Goal: Task Accomplishment & Management: Use online tool/utility

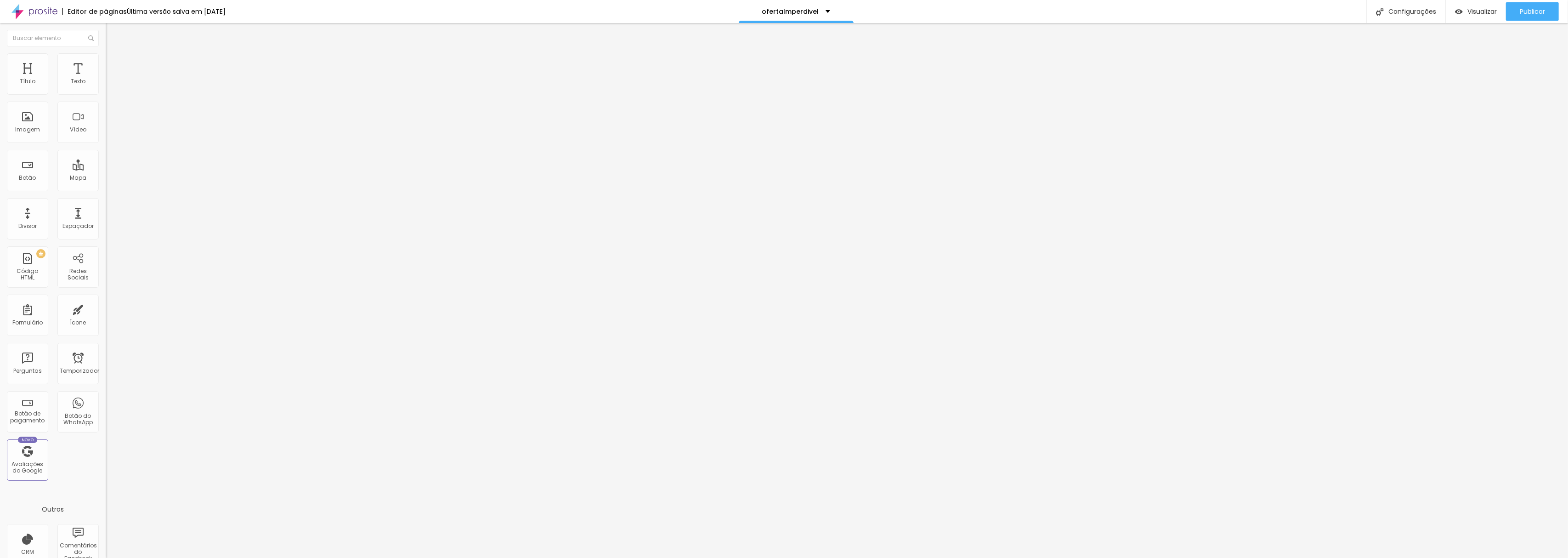
click at [106, 83] on font "Encaixotado" at bounding box center [124, 80] width 36 height 8
click at [106, 98] on font "Completo" at bounding box center [120, 94] width 28 height 8
click at [106, 55] on img at bounding box center [110, 58] width 9 height 9
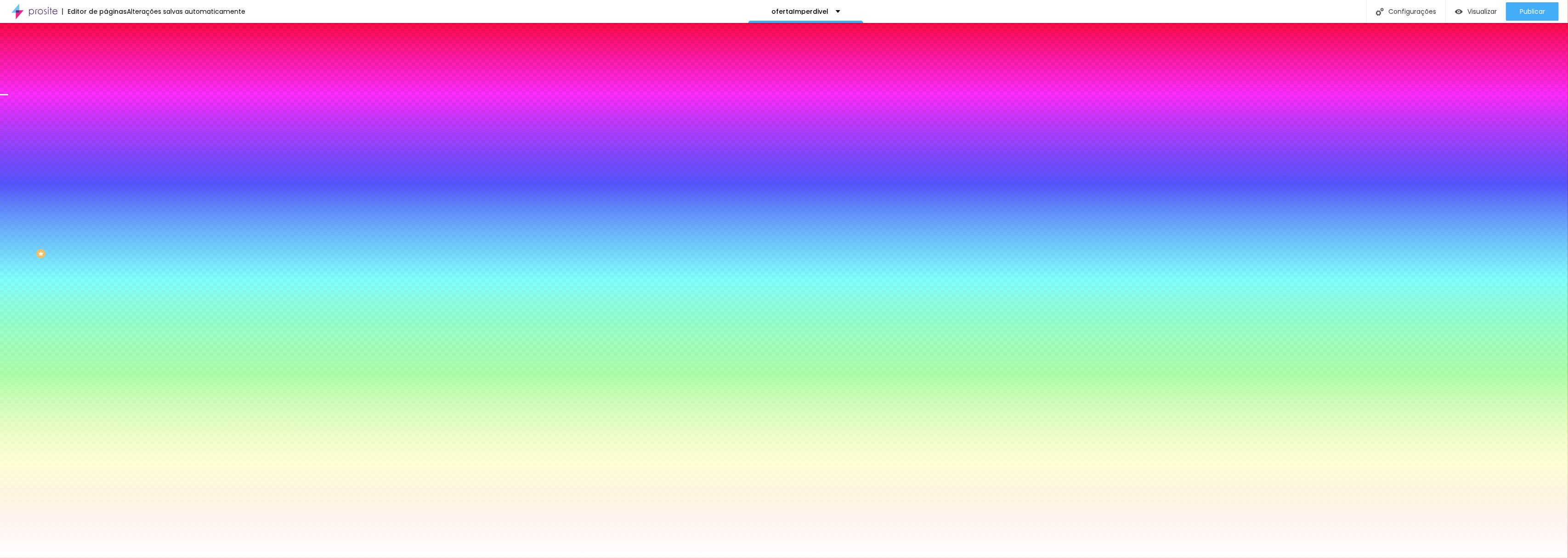
click at [106, 63] on img at bounding box center [110, 67] width 9 height 9
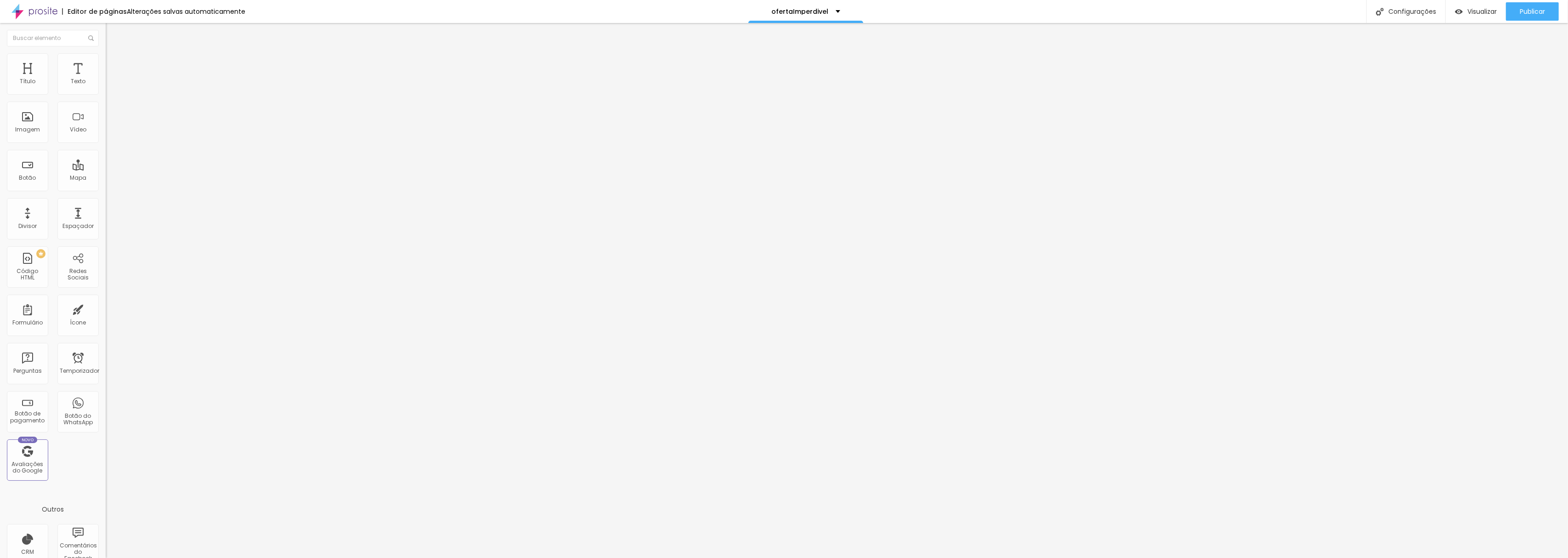
type input "432"
type input "418"
type input "376"
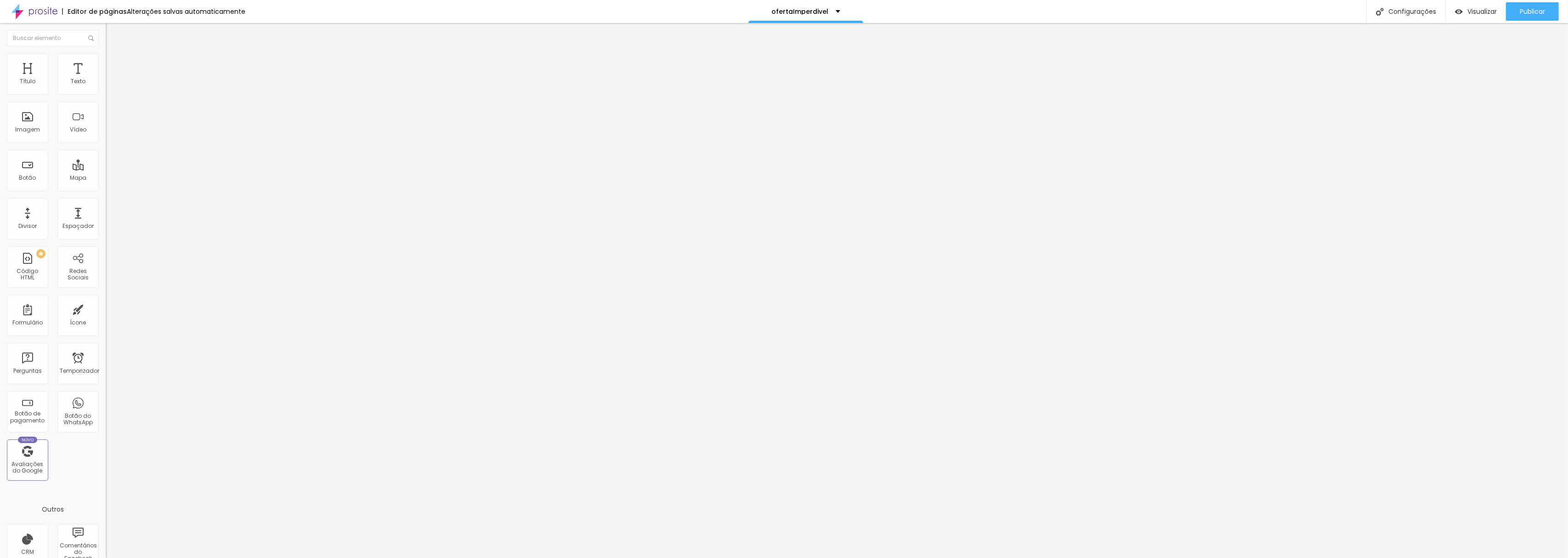
type input "376"
type input "348"
type input "299"
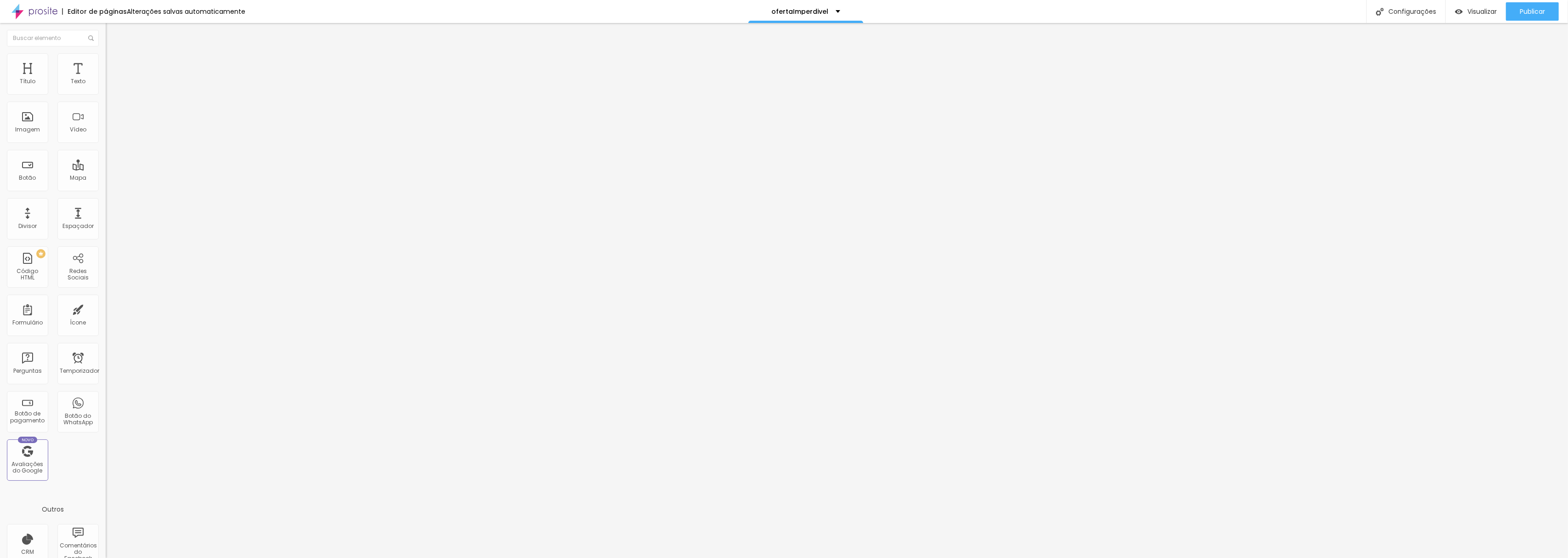
type input "271"
type input "194"
type input "173"
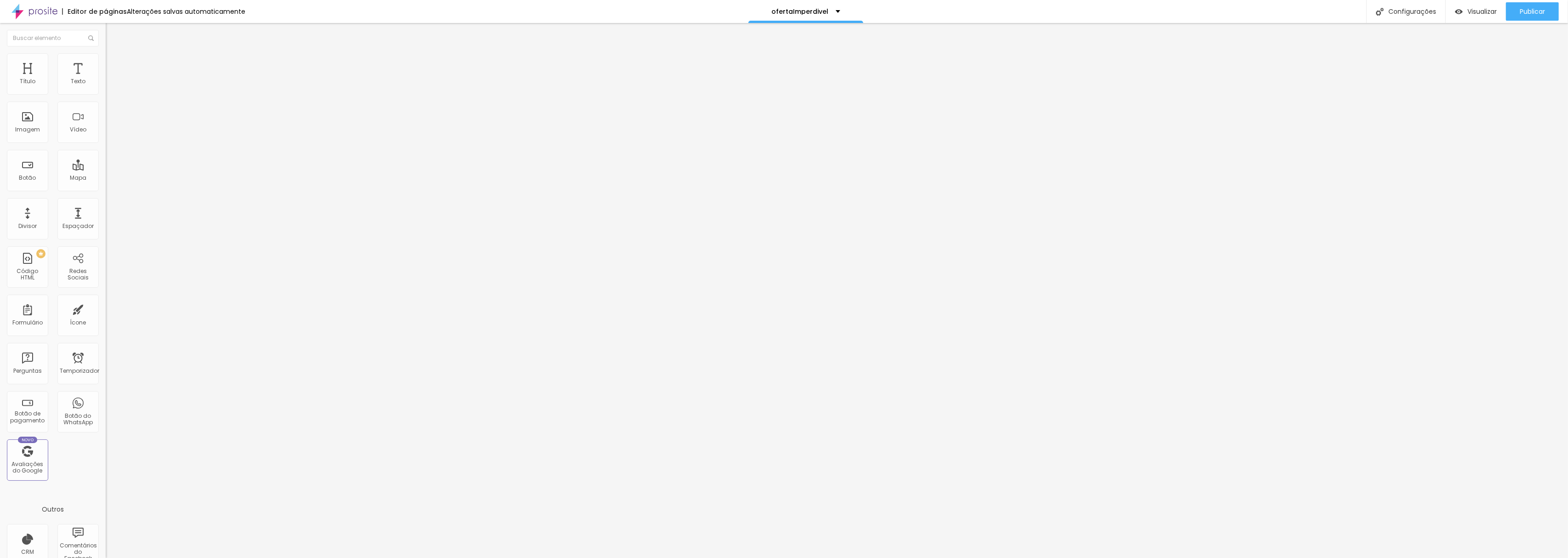
type input "173"
type input "166"
type input "144"
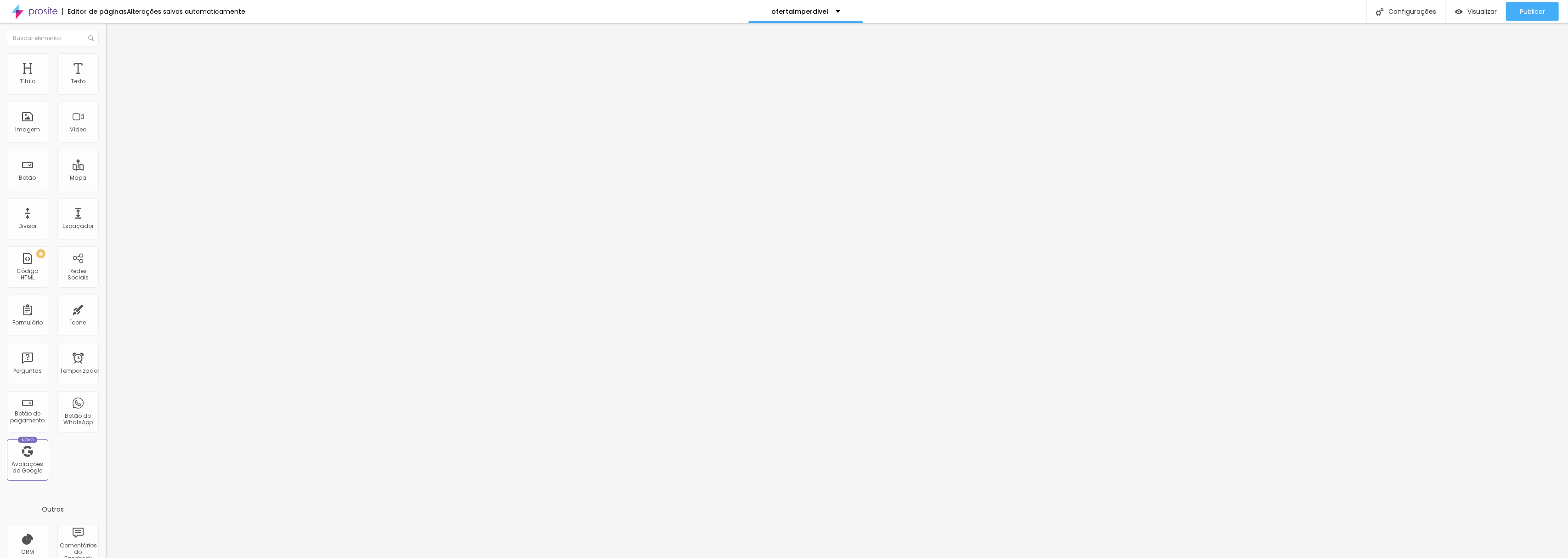
type input "116"
type input "95"
type input "53"
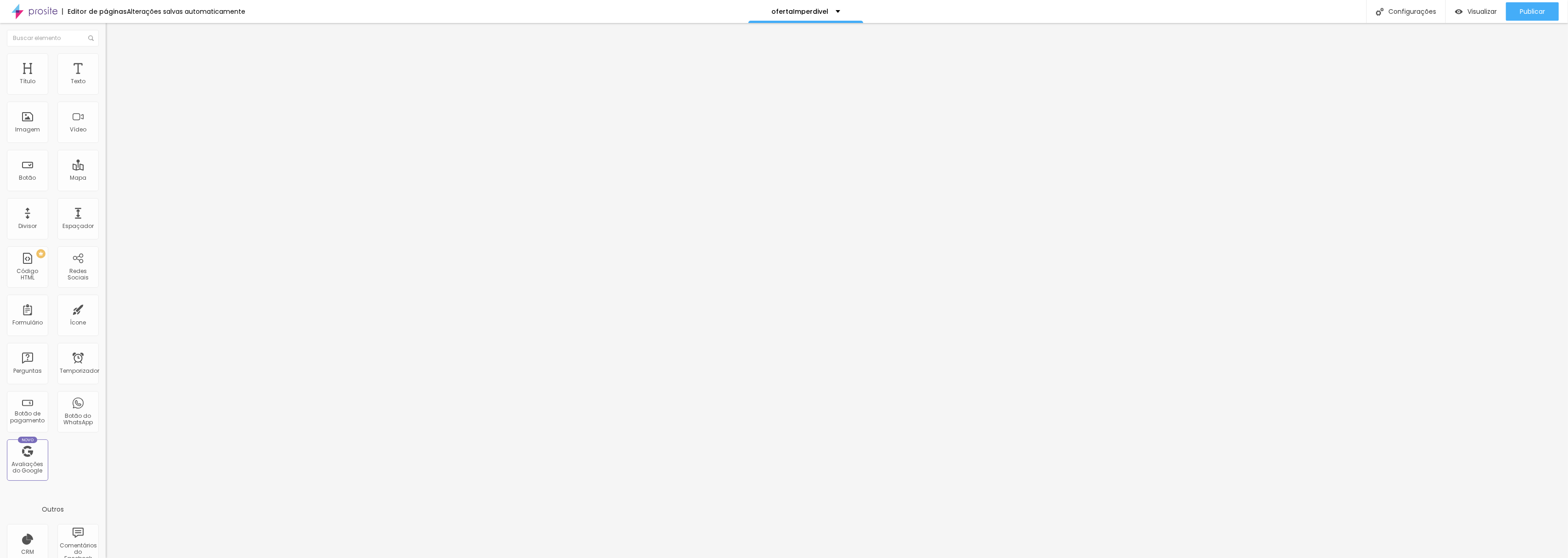
type input "53"
type input "0"
type input "18"
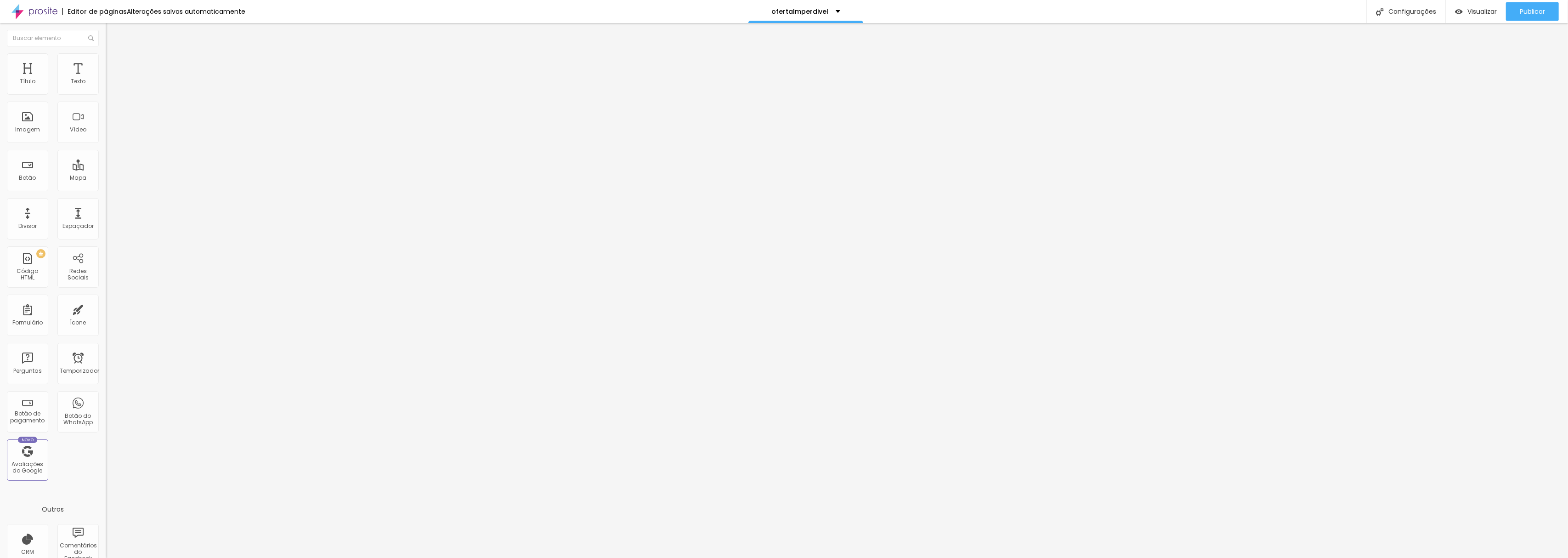
type input "39"
type input "102"
type input "166"
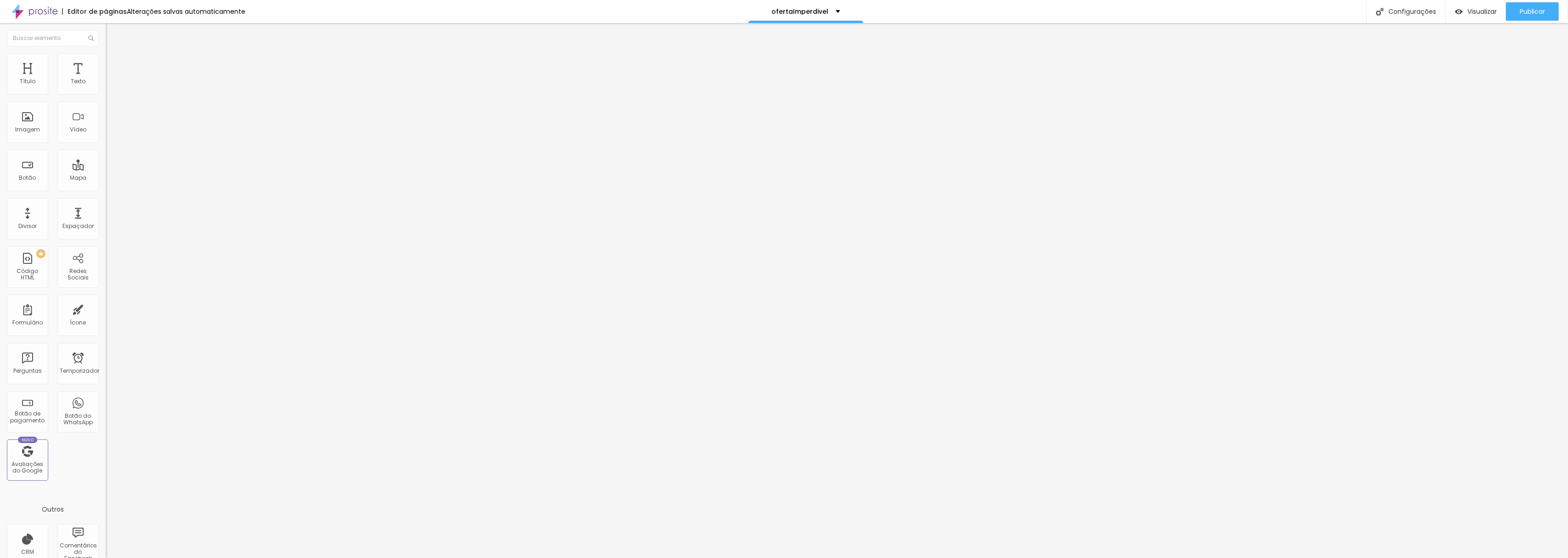
type input "166"
type input "187"
type input "229"
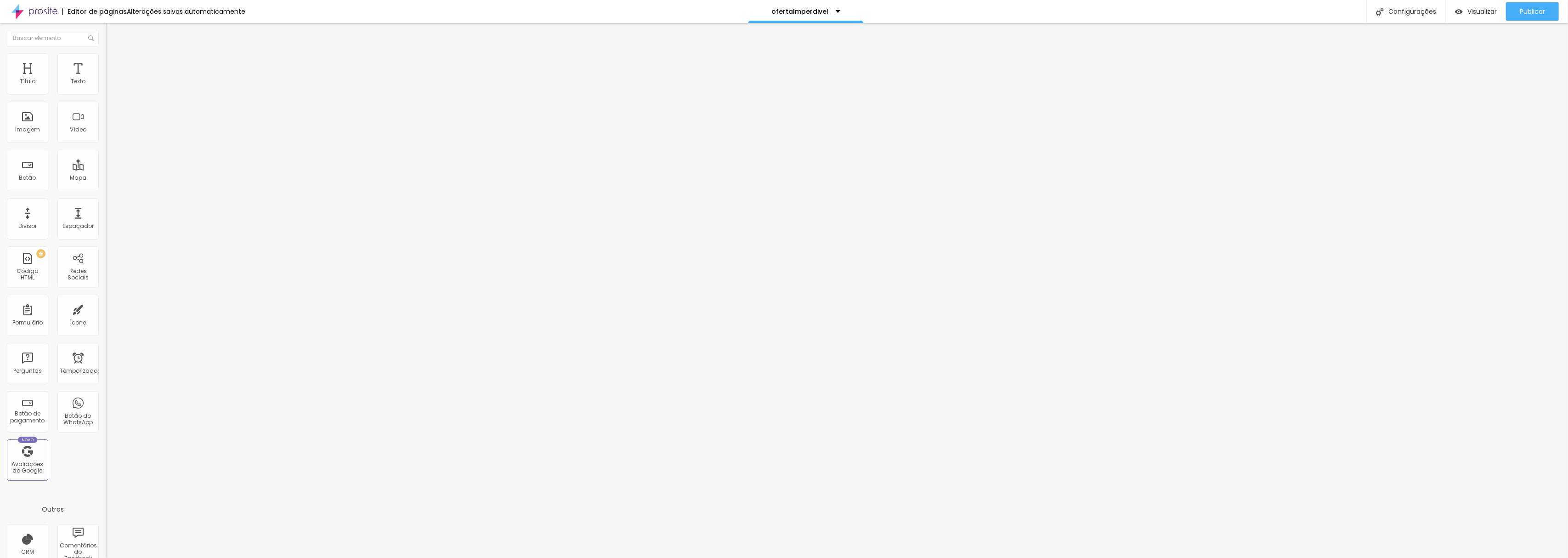
type input "257"
type input "278"
type input "362"
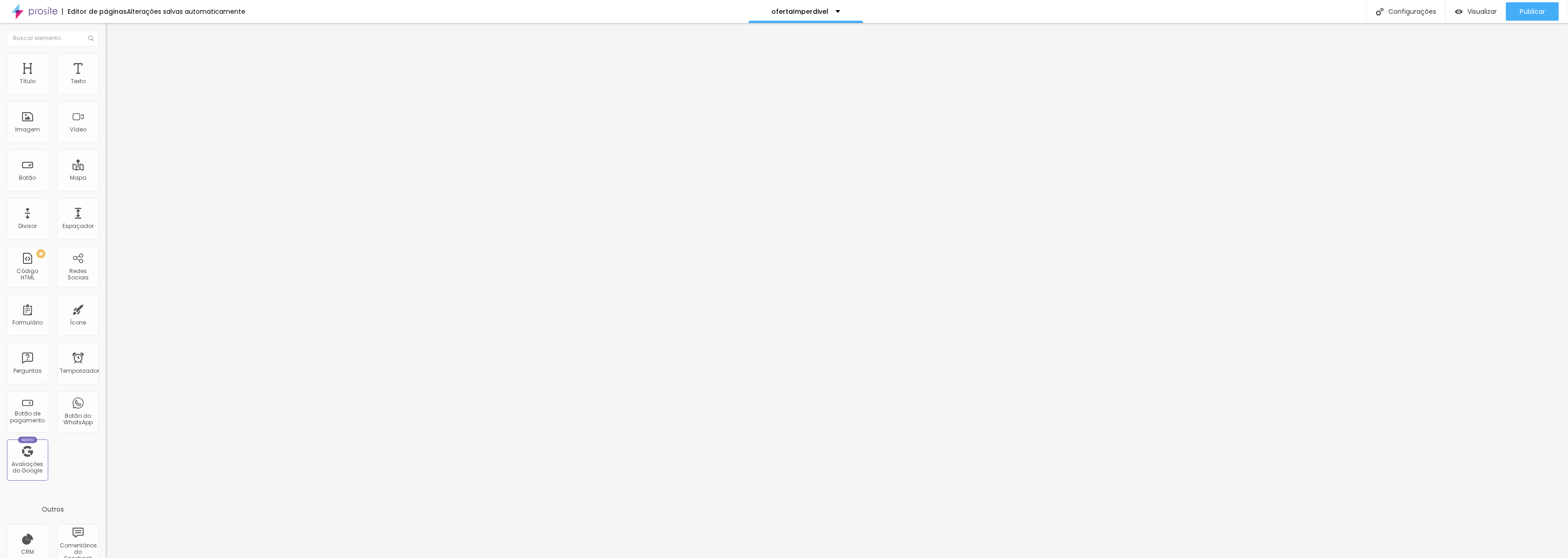
type input "362"
type input "440"
type input "482"
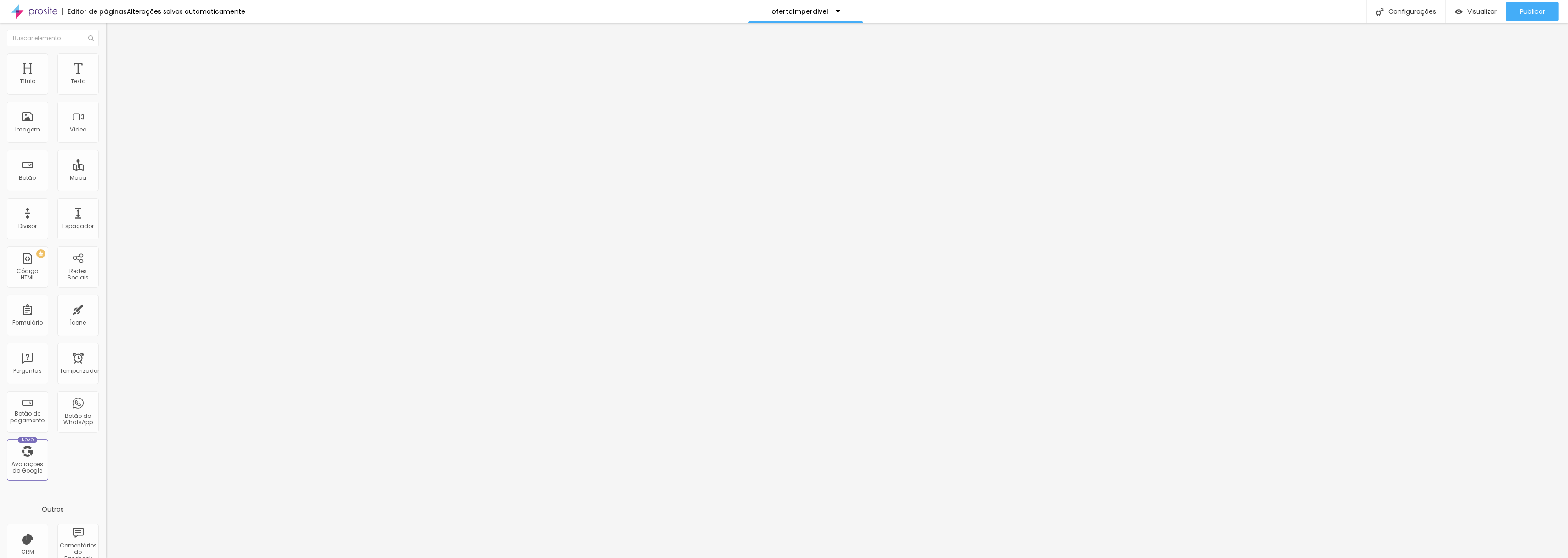
type input "500"
drag, startPoint x: 59, startPoint y: 110, endPoint x: 94, endPoint y: 115, distance: 35.4
type input "500"
click at [106, 308] on input "range" at bounding box center [135, 312] width 59 height 7
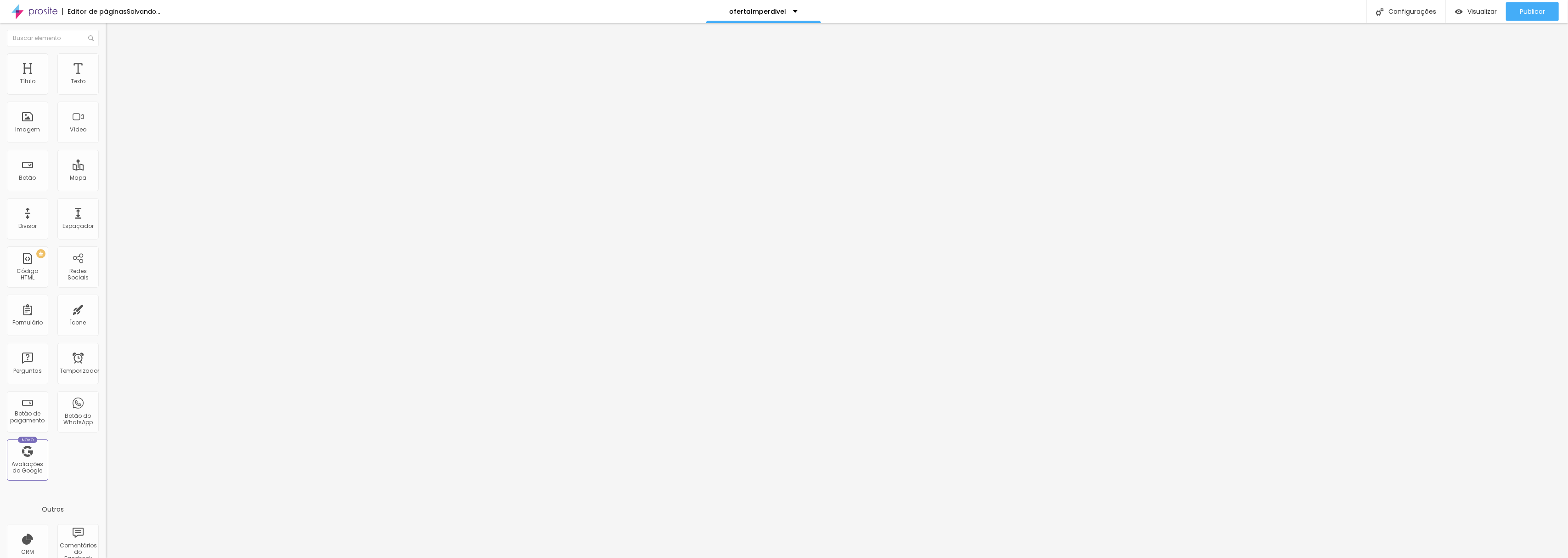
type input "25"
type input "20"
type input "15"
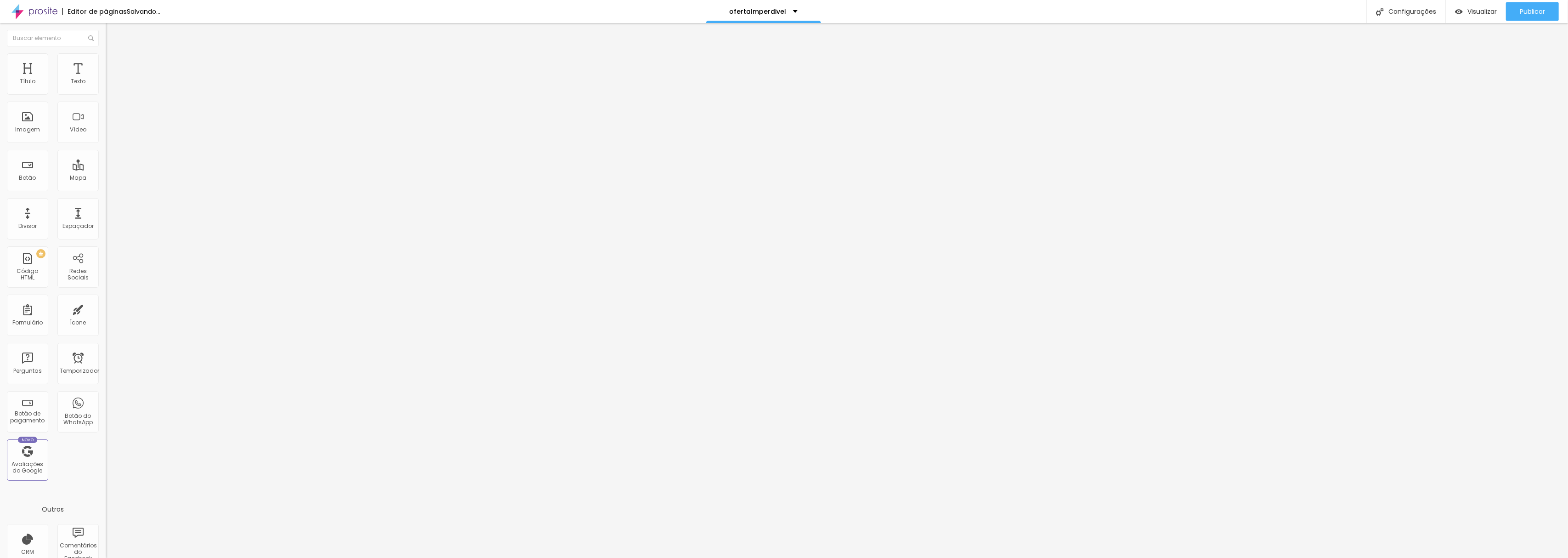
type input "15"
type input "10"
type input "5"
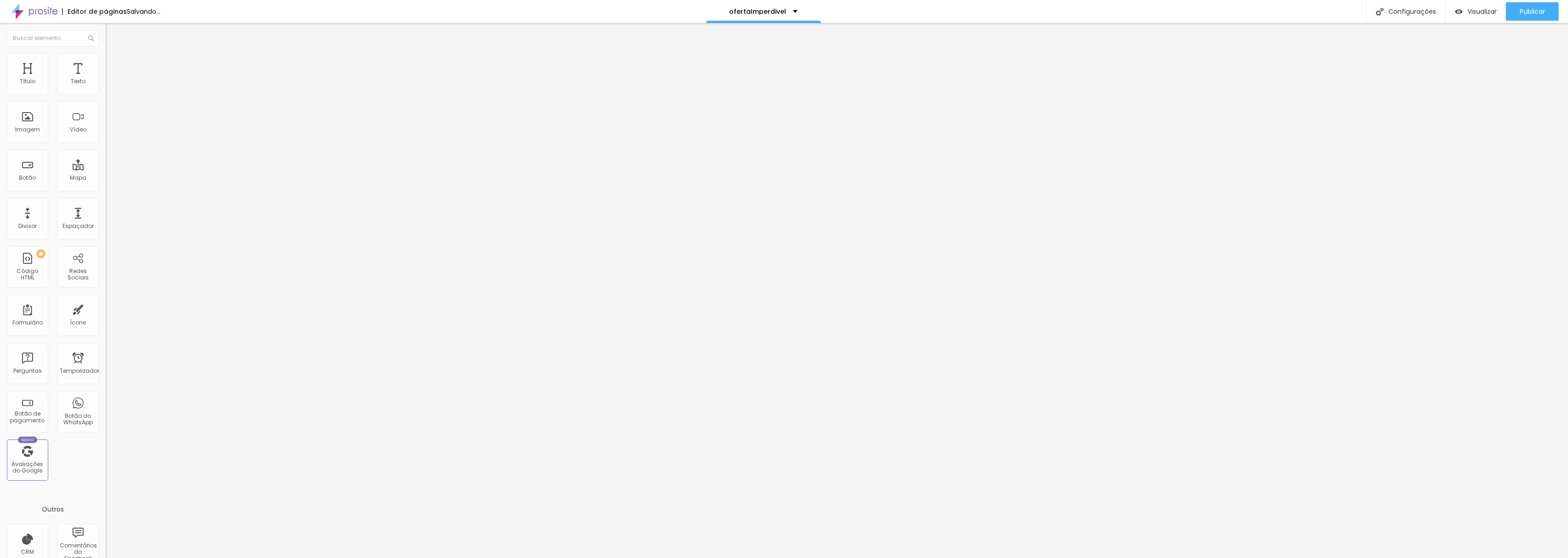
type input "0"
type input "10"
type input "15"
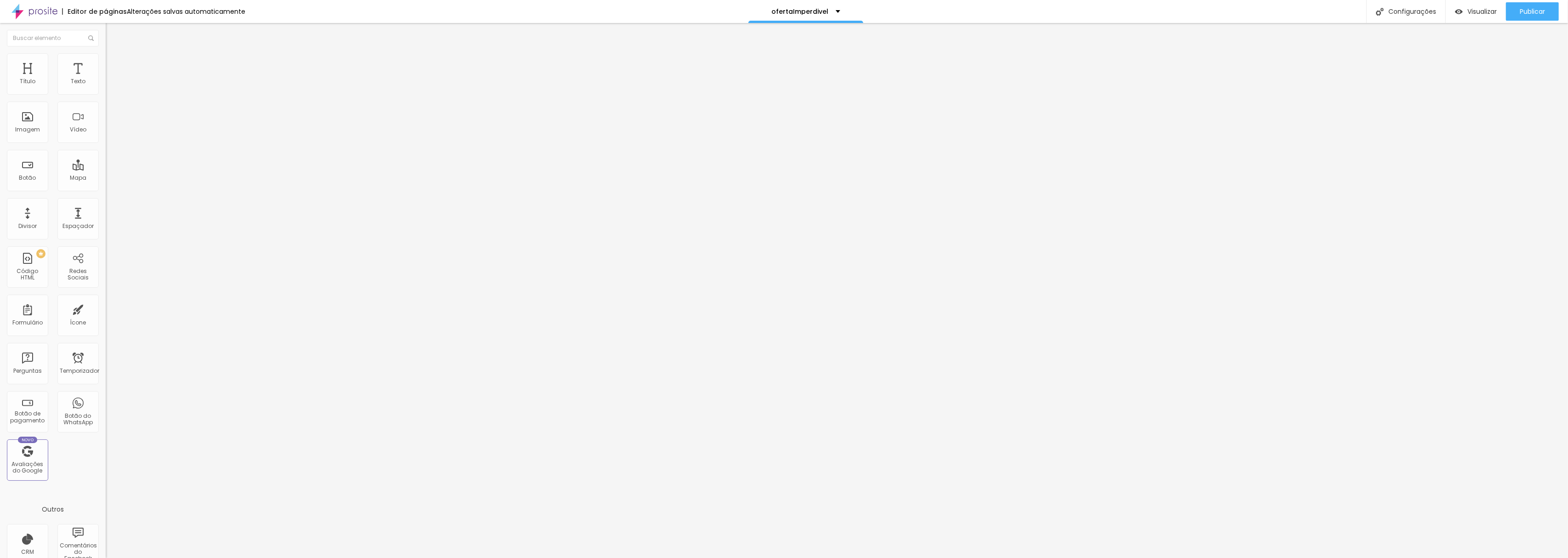
type input "15"
type input "20"
type input "25"
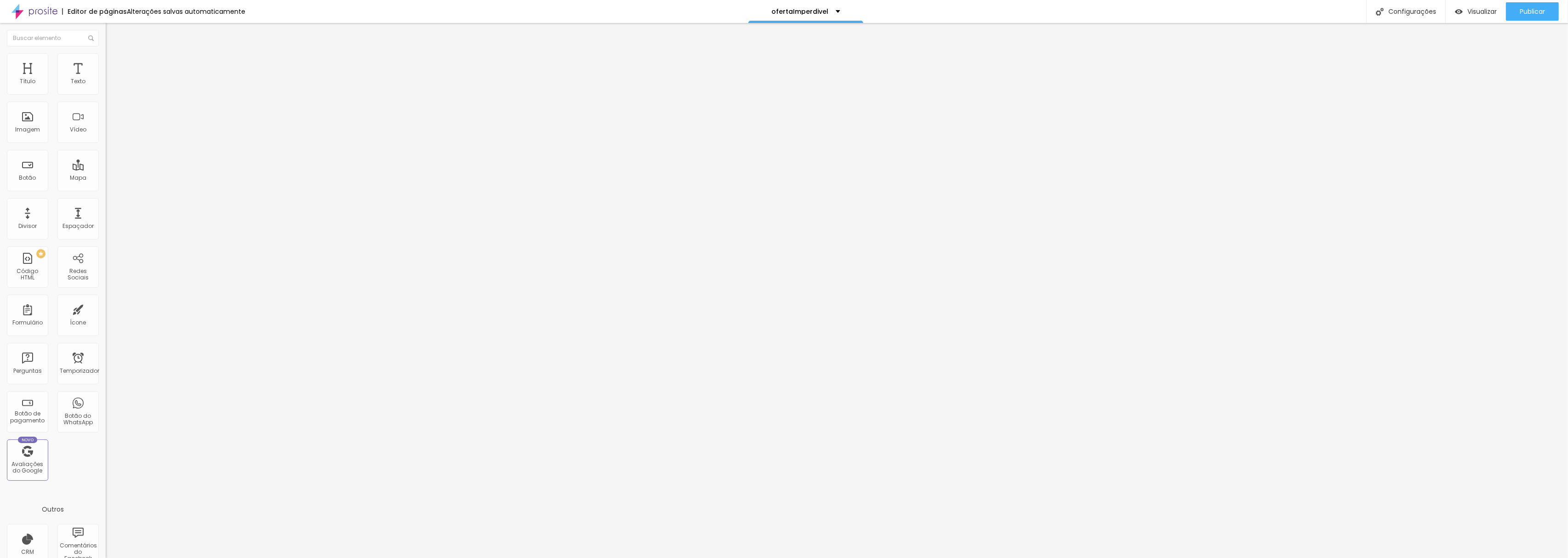
type input "30"
drag, startPoint x: 78, startPoint y: 88, endPoint x: 254, endPoint y: 89, distance: 176.0
click at [165, 178] on input "range" at bounding box center [135, 182] width 59 height 7
click at [106, 52] on img at bounding box center [110, 48] width 9 height 9
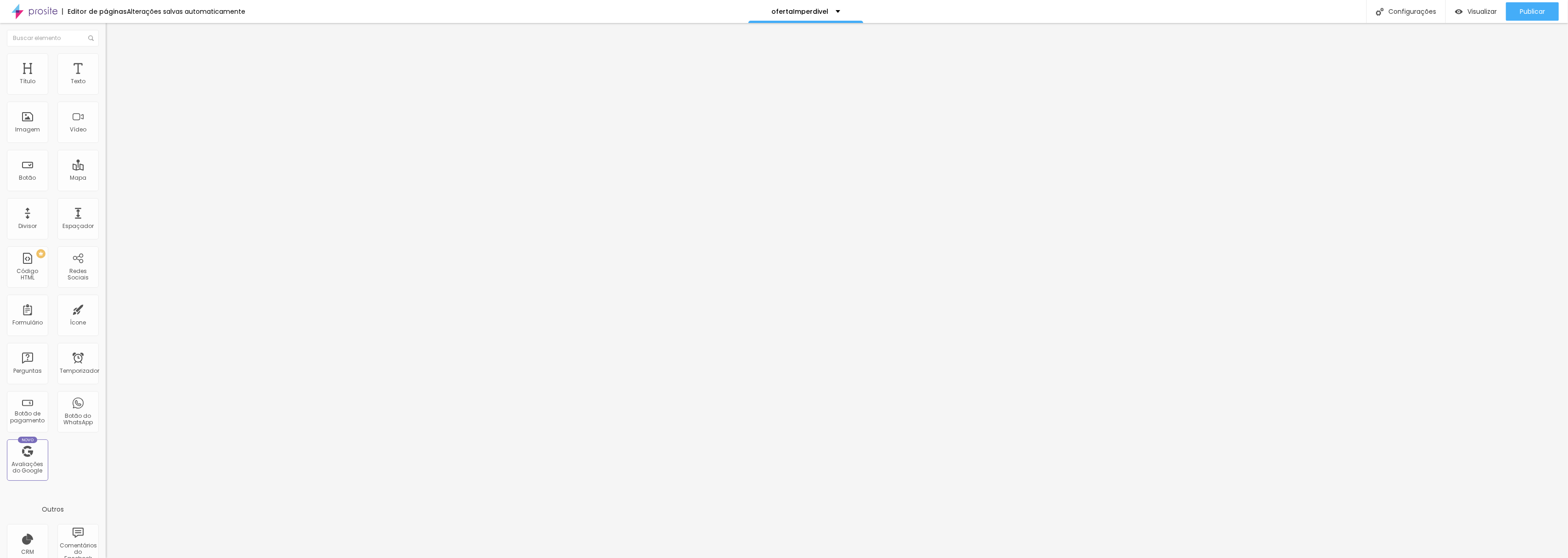
click at [106, 83] on span "Completo" at bounding box center [120, 80] width 28 height 8
click at [106, 89] on font "Encaixotado" at bounding box center [124, 85] width 36 height 8
click at [831, 13] on div "ofertaImperdivel" at bounding box center [806, 12] width 68 height 7
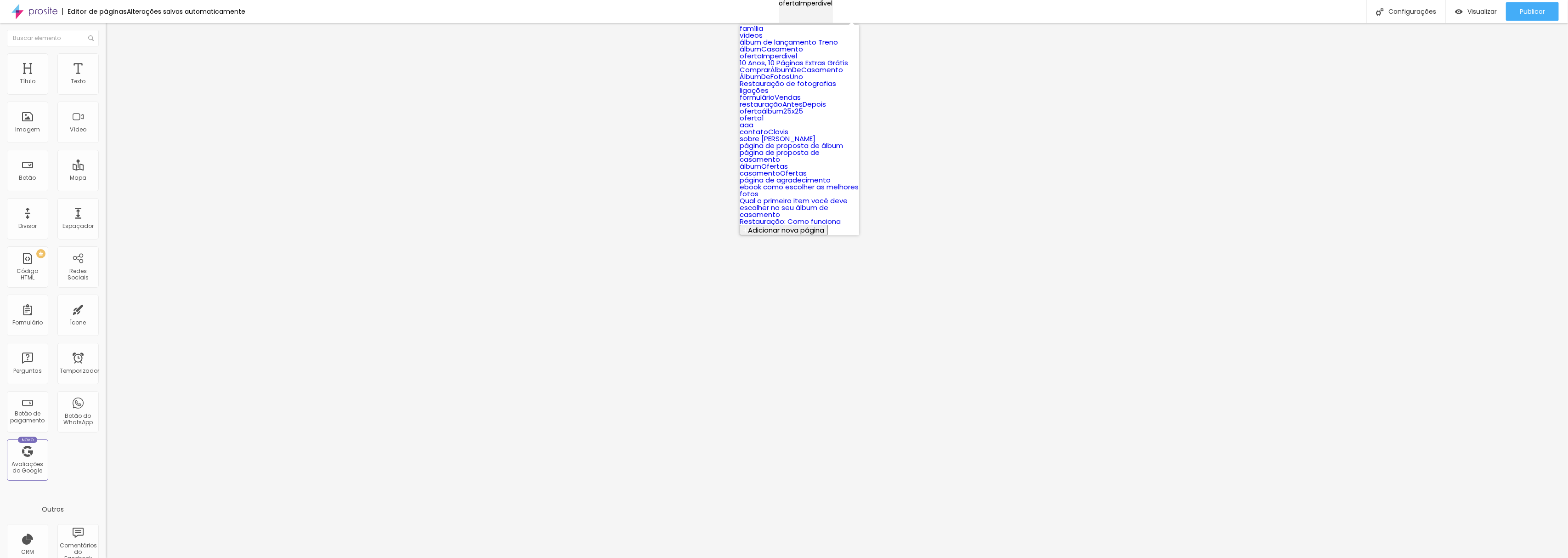
click at [833, 7] on div "ofertaImperdivel" at bounding box center [806, 3] width 54 height 7
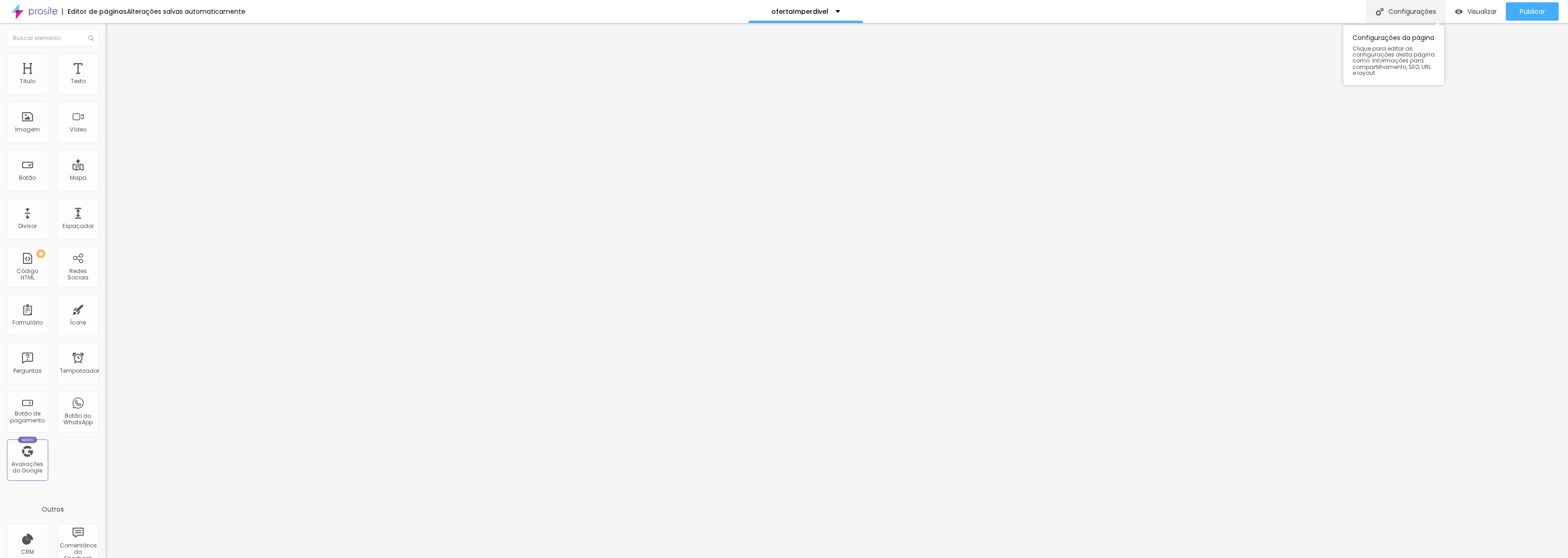
click at [1407, 10] on font "Configurações" at bounding box center [1412, 11] width 47 height 9
click at [106, 61] on li "Estilo" at bounding box center [159, 58] width 106 height 9
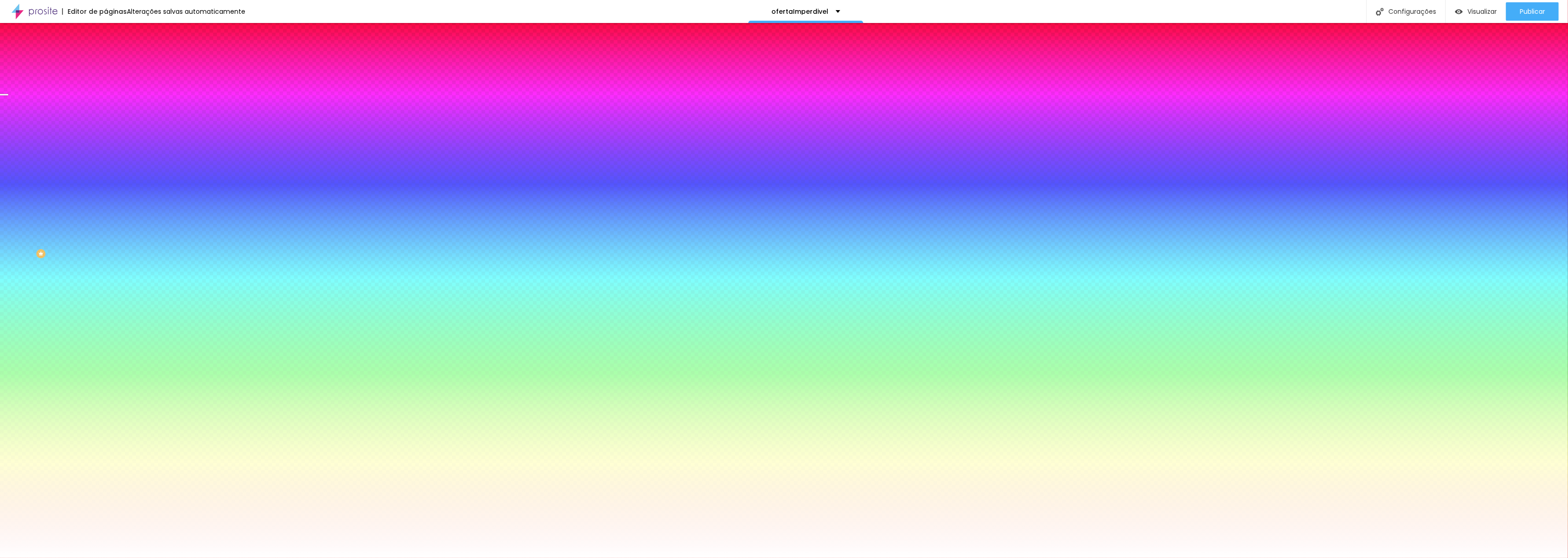
click at [114, 65] on font "Avançado" at bounding box center [129, 68] width 30 height 8
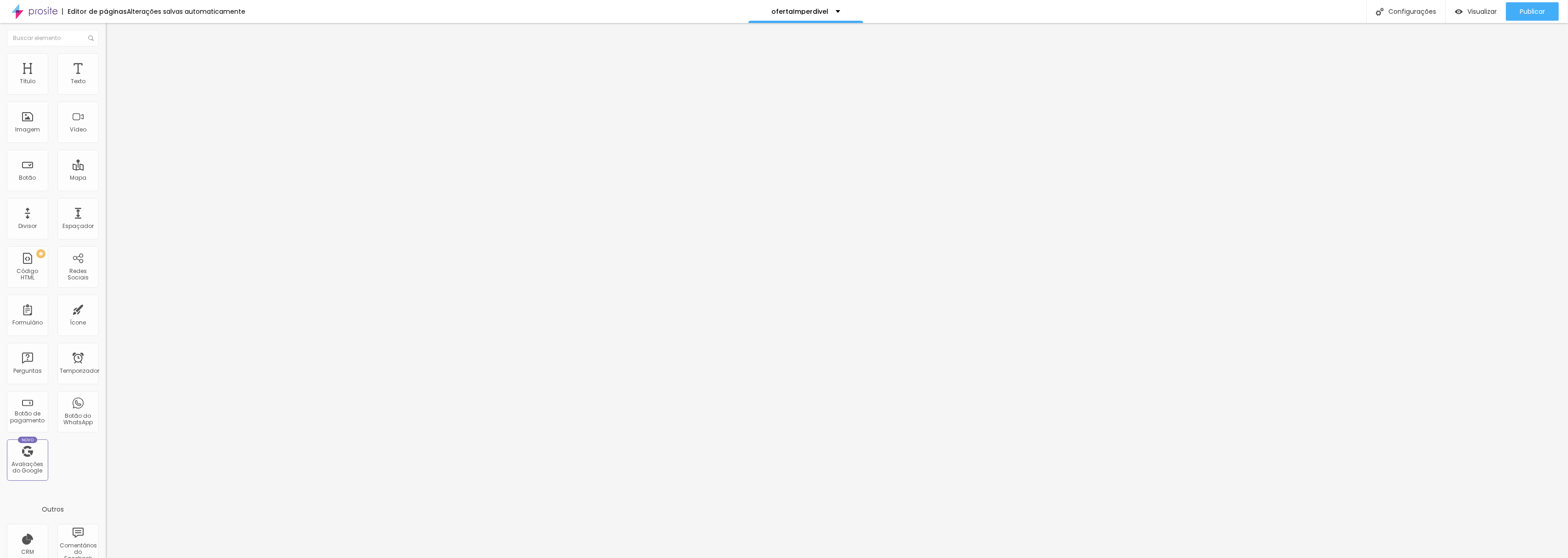
type input "482"
type input "475"
type input "418"
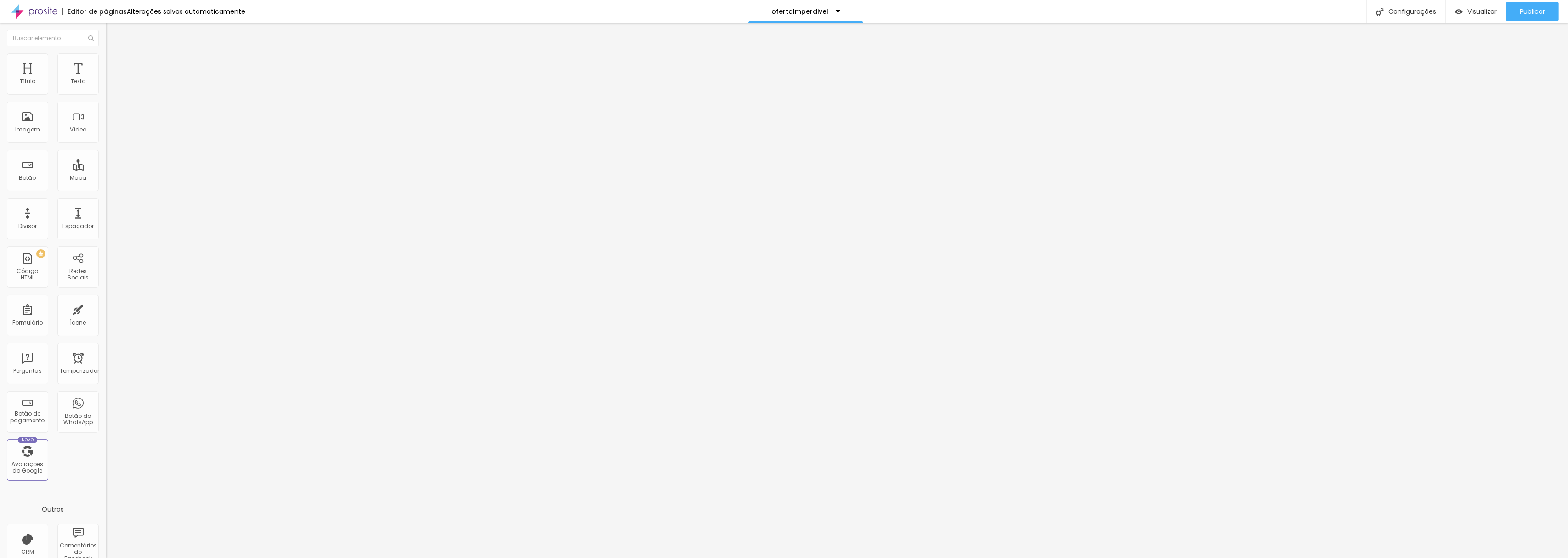
type input "418"
type input "369"
type input "355"
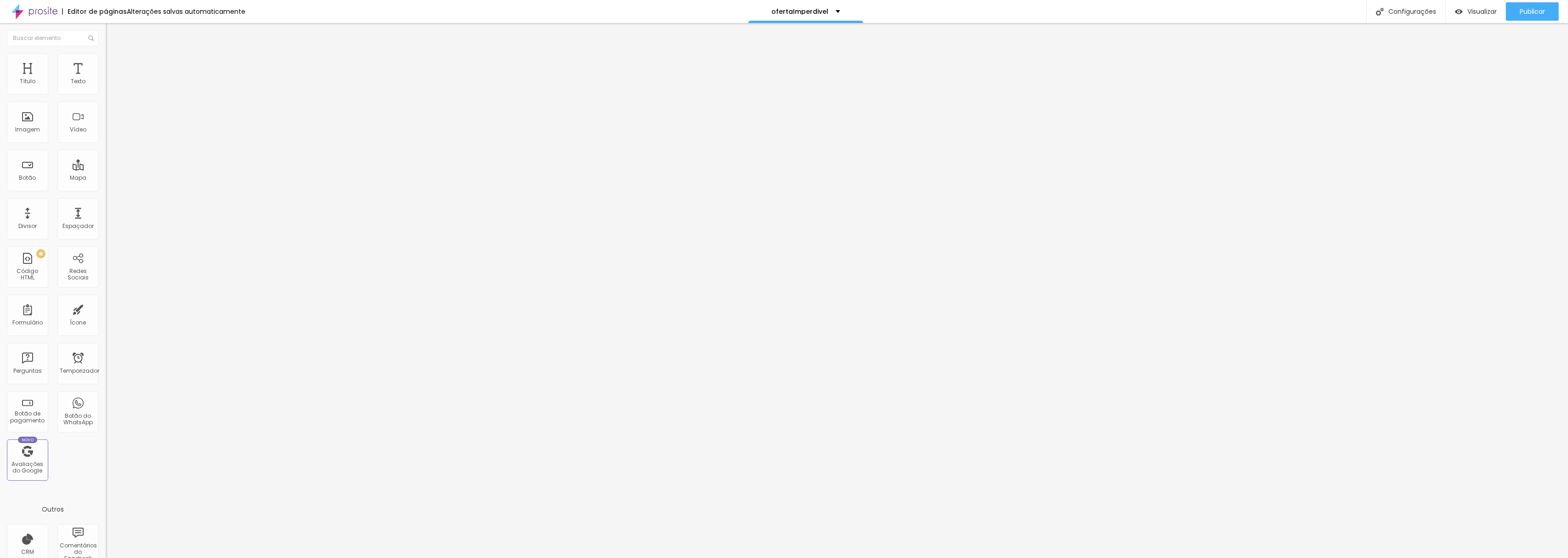
type input "320"
type input "285"
type input "271"
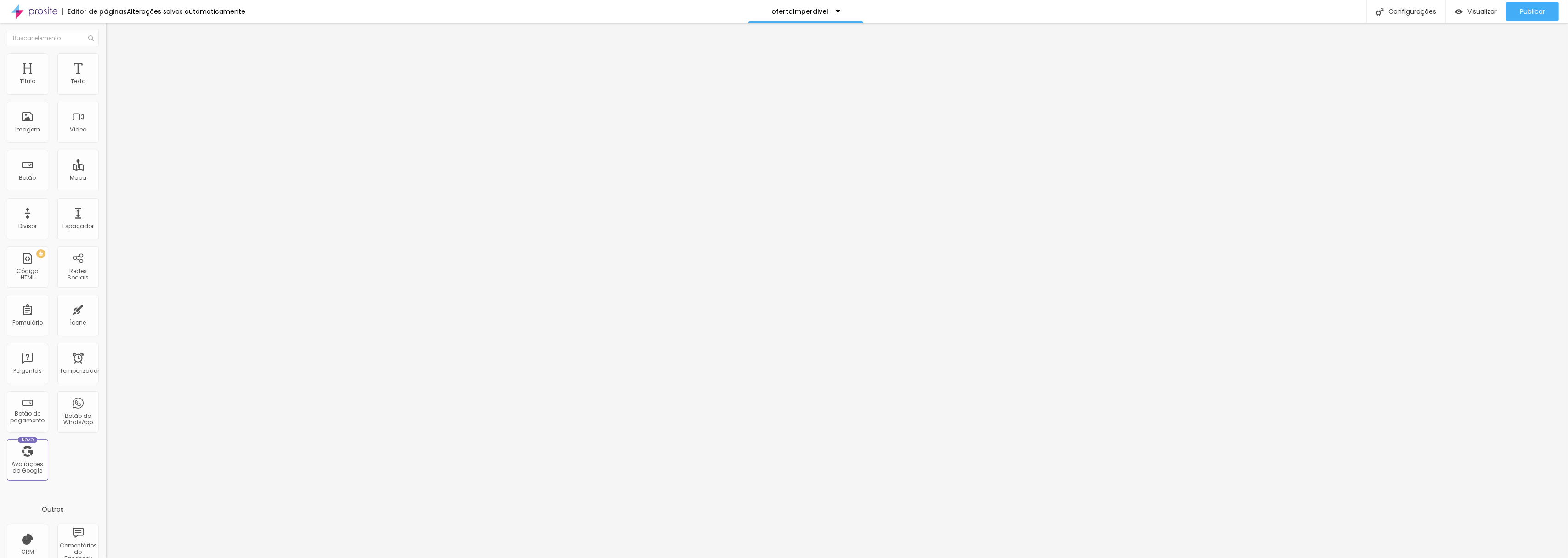
type input "271"
type input "229"
type input "187"
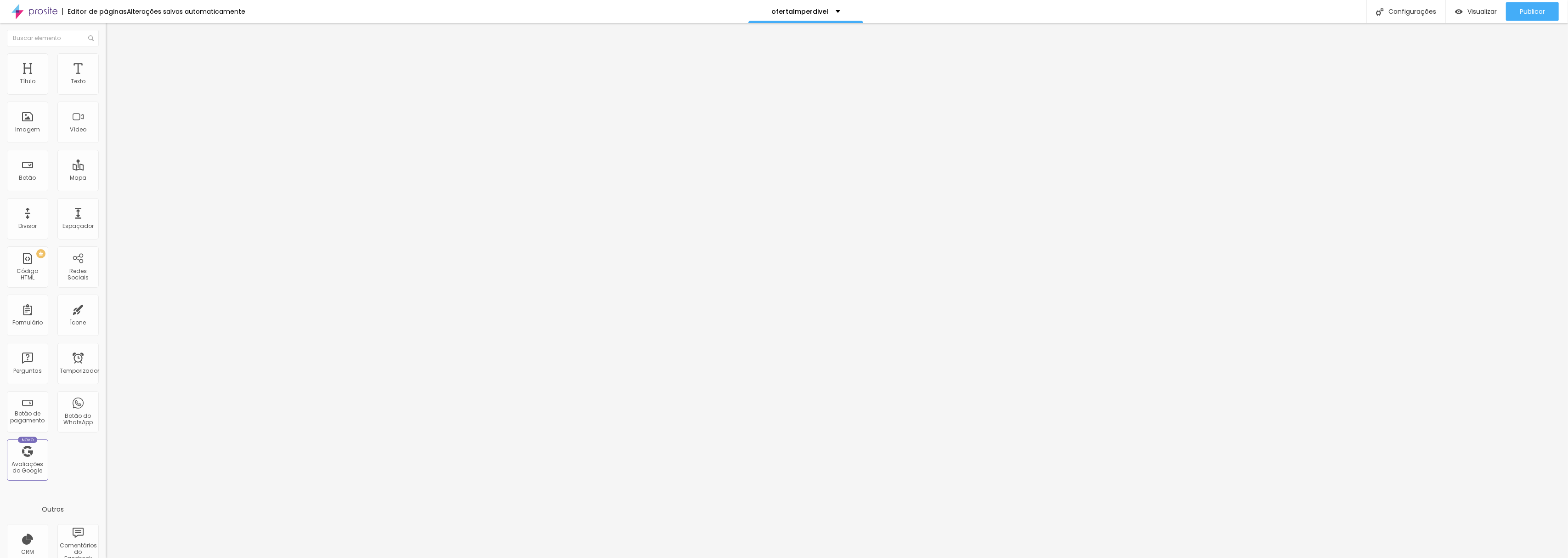
type input "166"
type input "137"
type input "102"
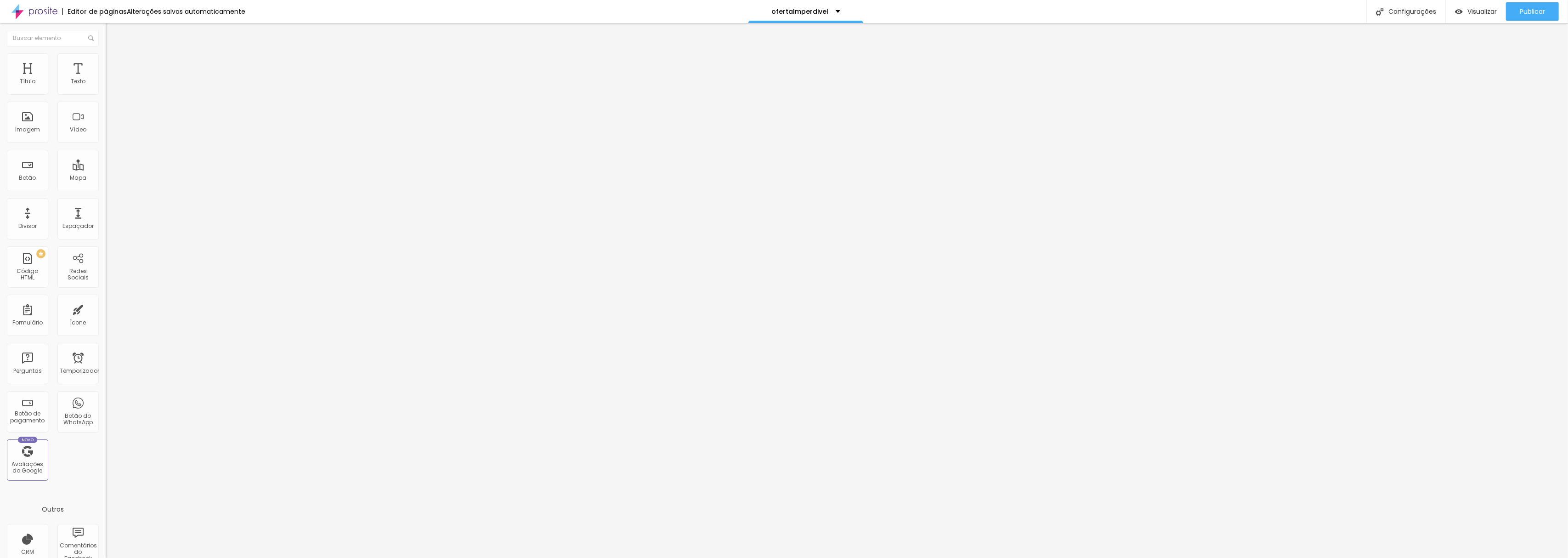
type input "102"
type input "88"
type input "53"
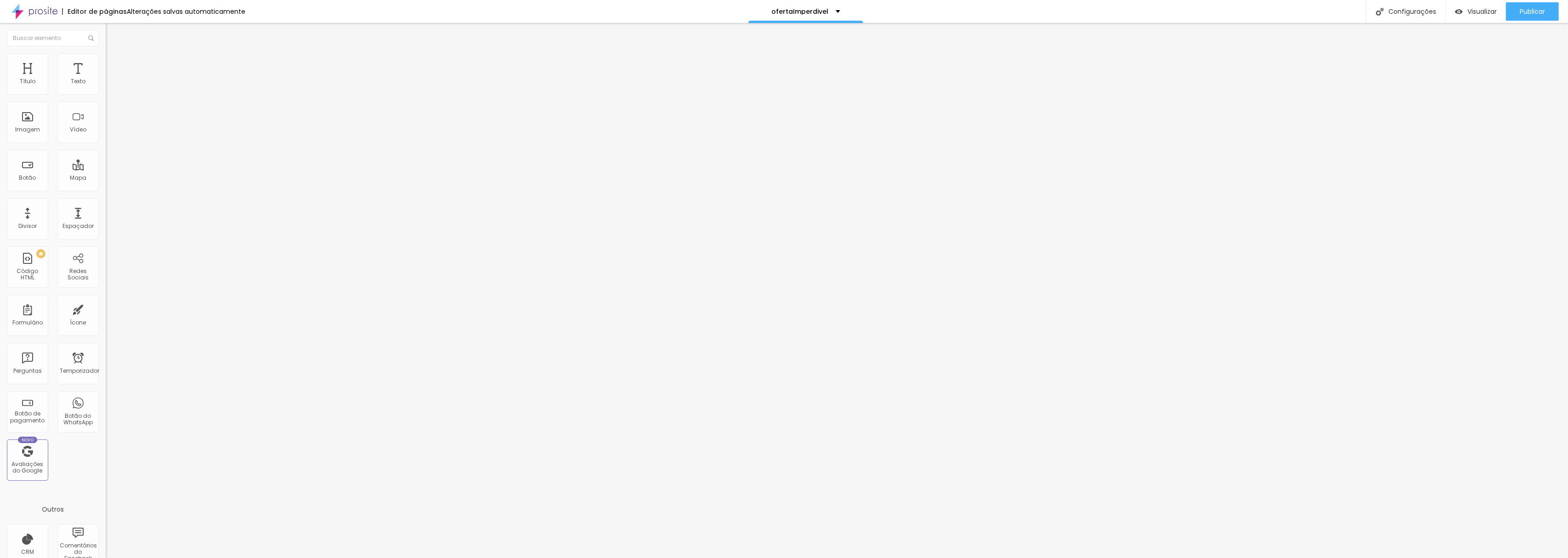
type input "46"
type input "18"
type input "11"
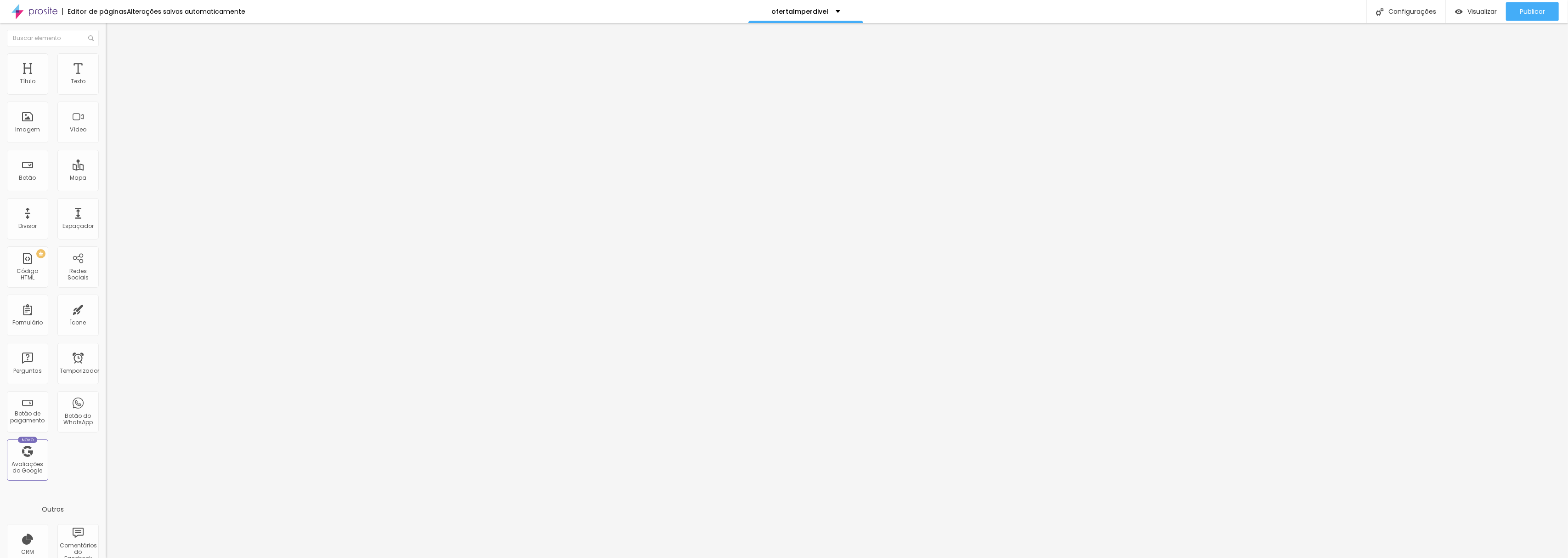
type input "11"
type input "0"
drag, startPoint x: 63, startPoint y: 109, endPoint x: 0, endPoint y: 109, distance: 63.0
type input "0"
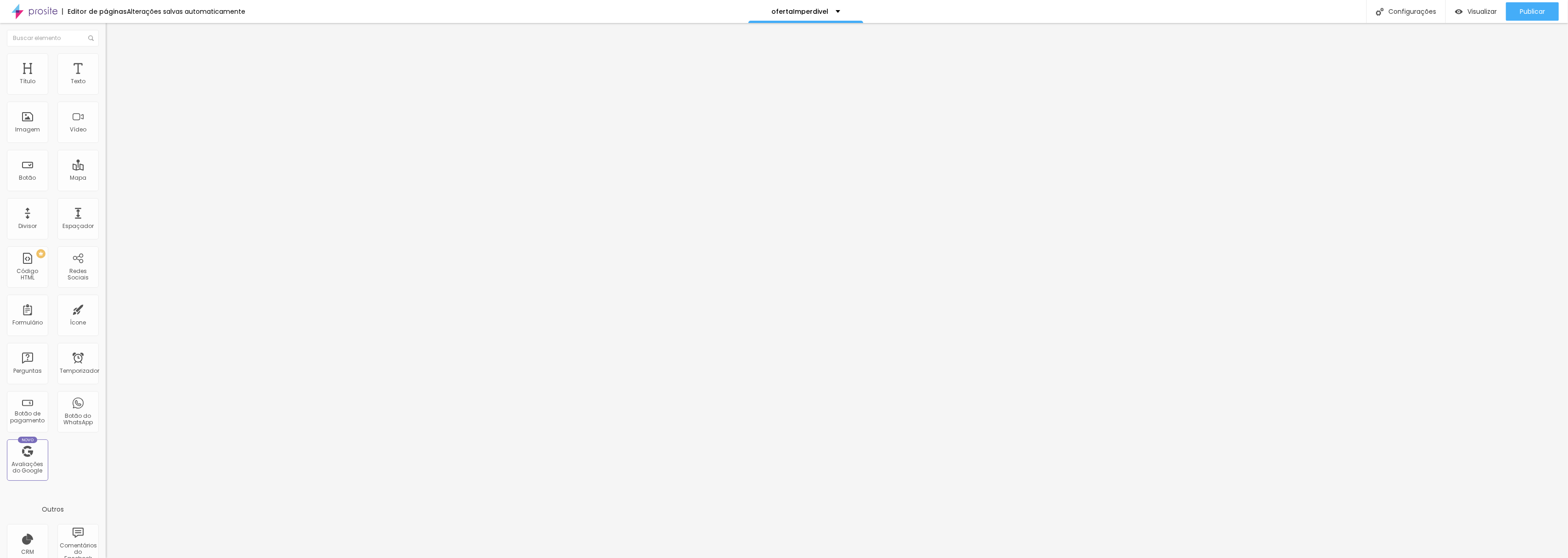
click at [106, 308] on input "range" at bounding box center [135, 312] width 59 height 7
type input "25"
type input "20"
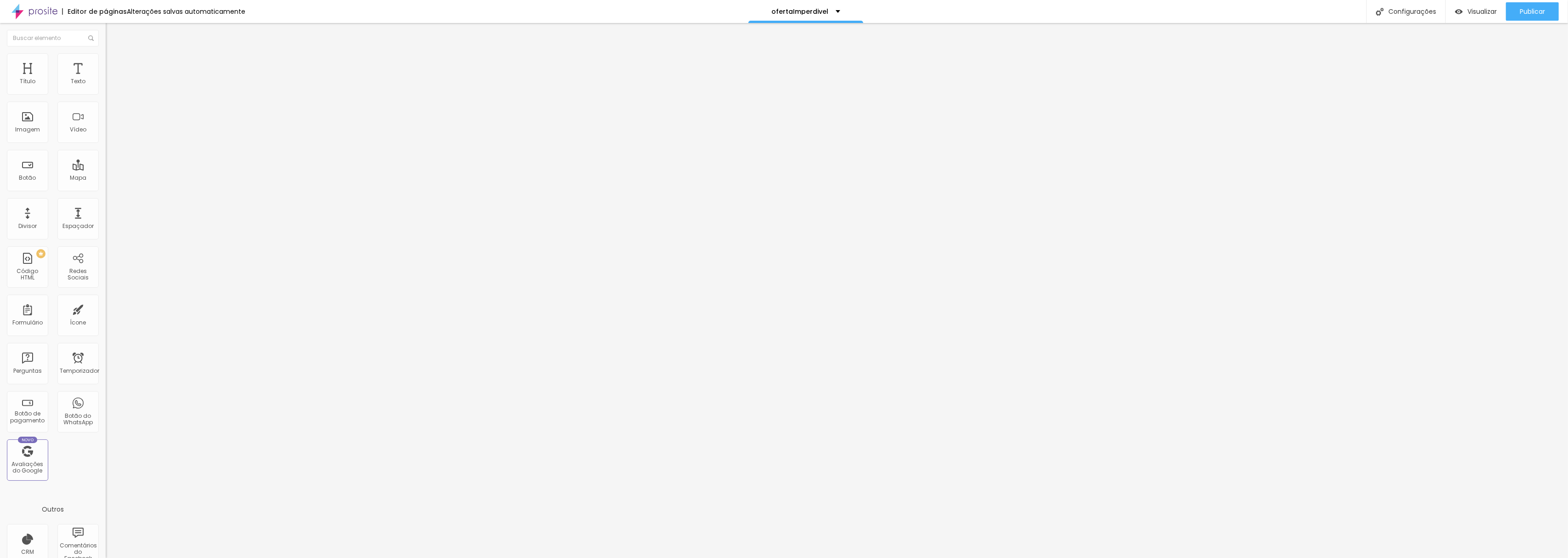
type input "15"
type input "10"
type input "5"
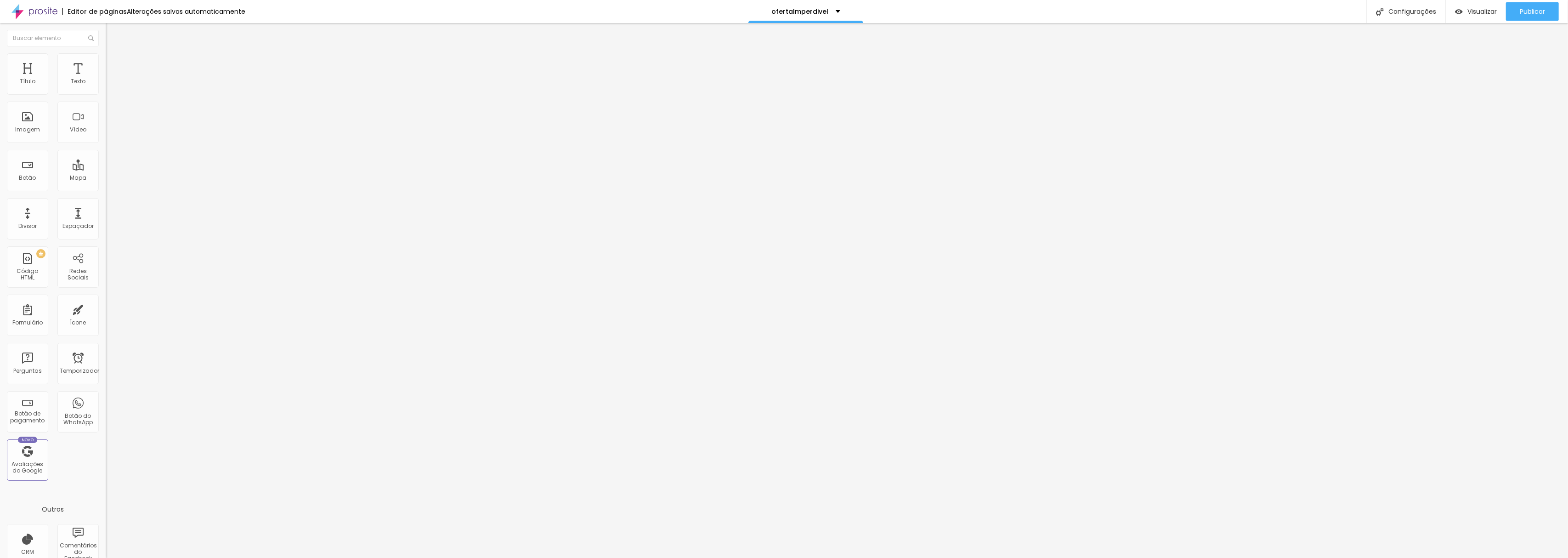
type input "5"
type input "0"
drag, startPoint x: 80, startPoint y: 91, endPoint x: 0, endPoint y: 96, distance: 80.2
click at [106, 178] on input "range" at bounding box center [135, 182] width 59 height 7
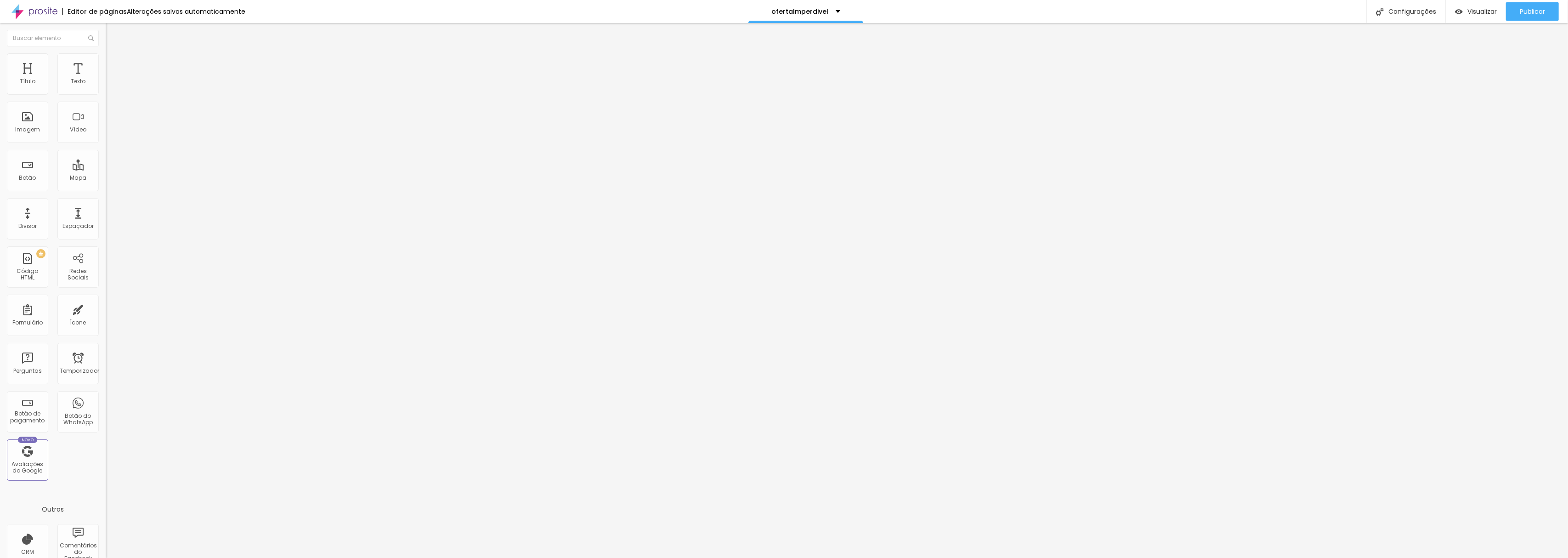
type input "5"
type input "10"
type input "15"
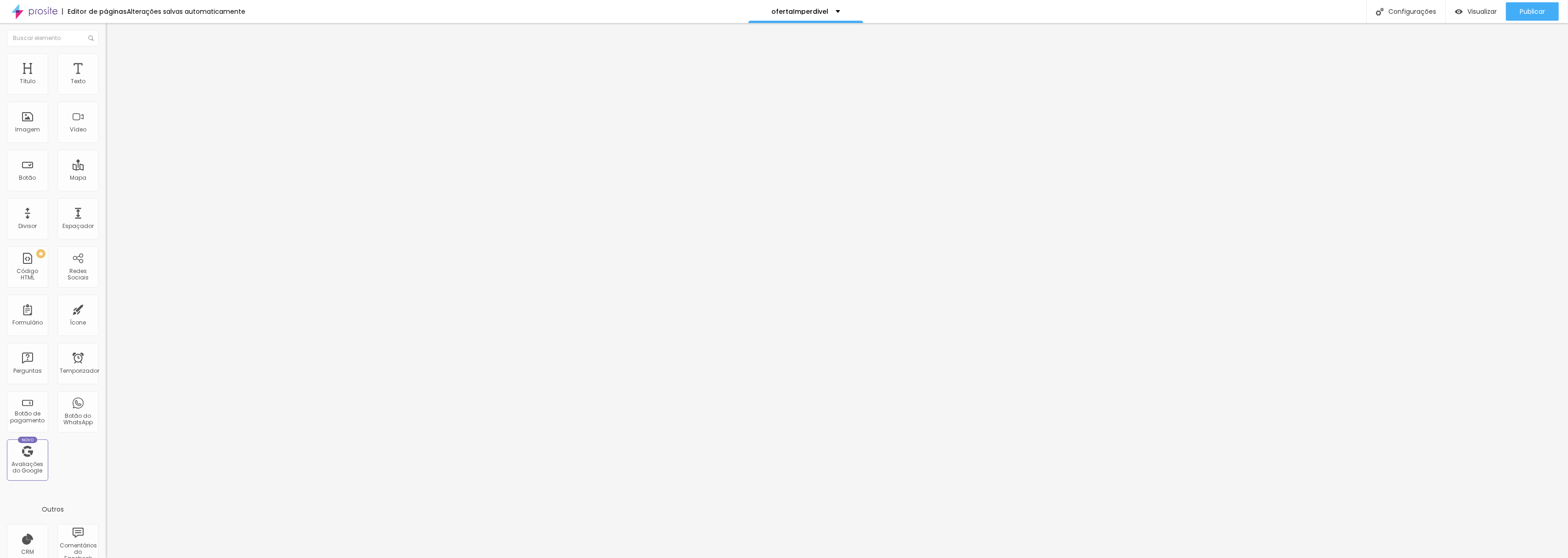
type input "15"
type input "20"
type input "25"
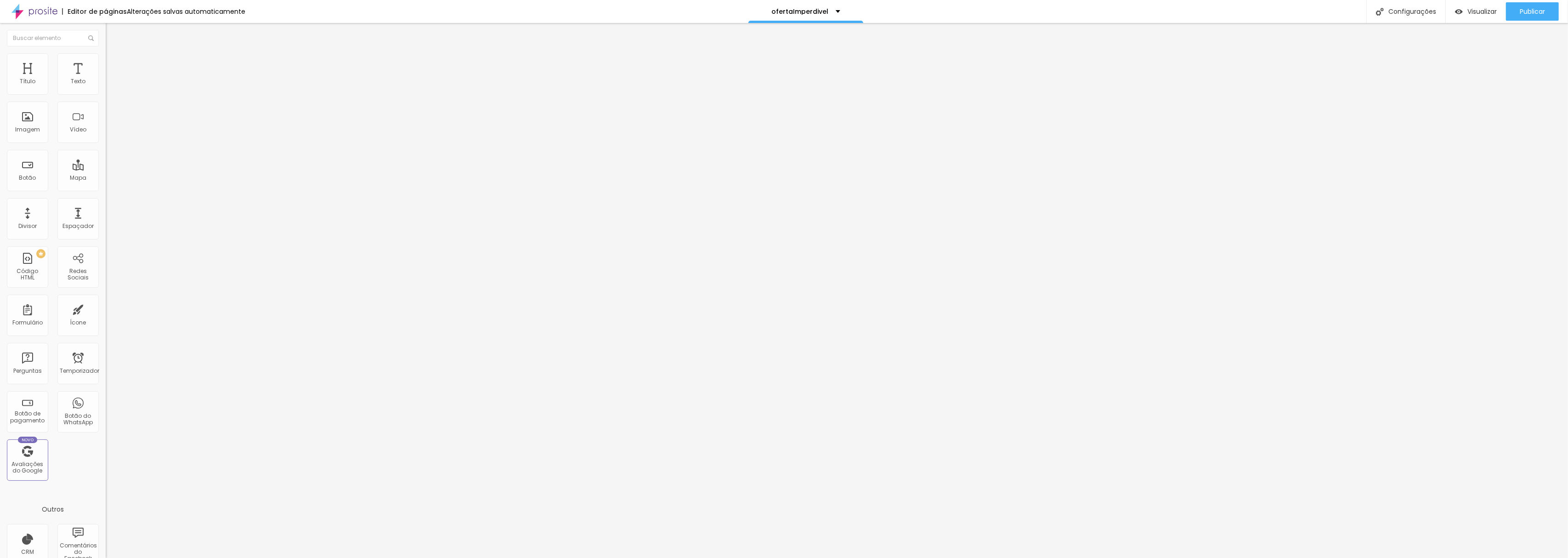
type input "30"
type input "25"
type input "20"
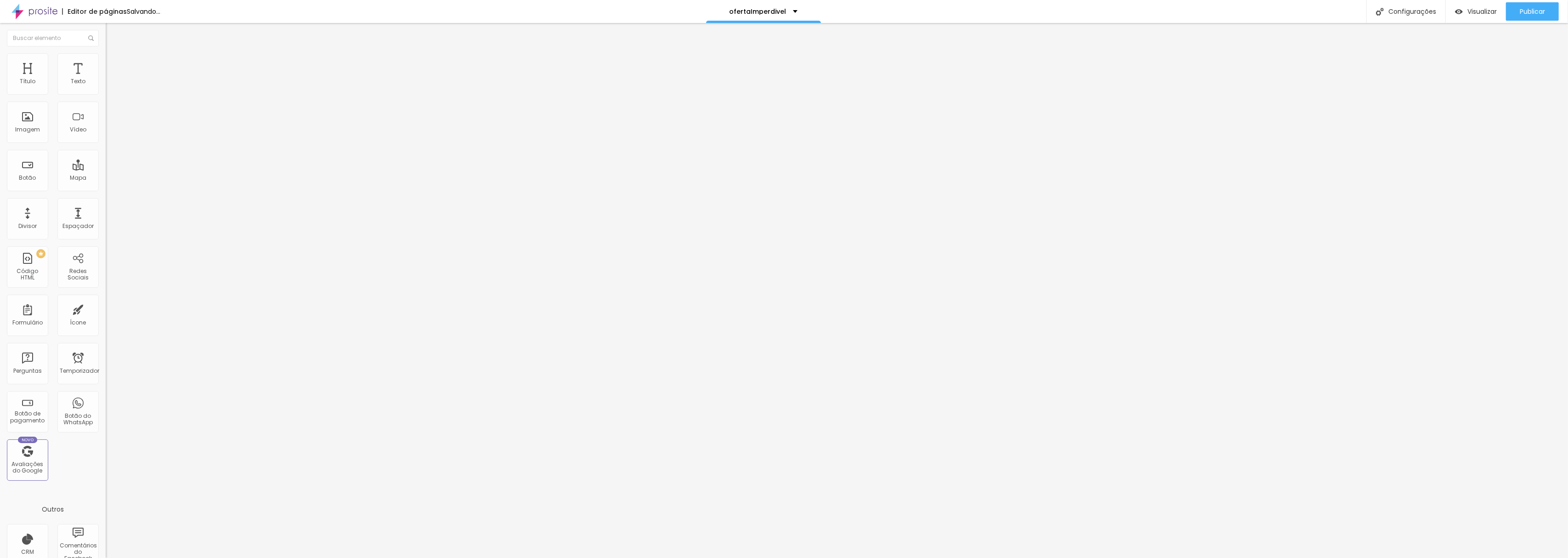
type input "20"
type input "15"
type input "10"
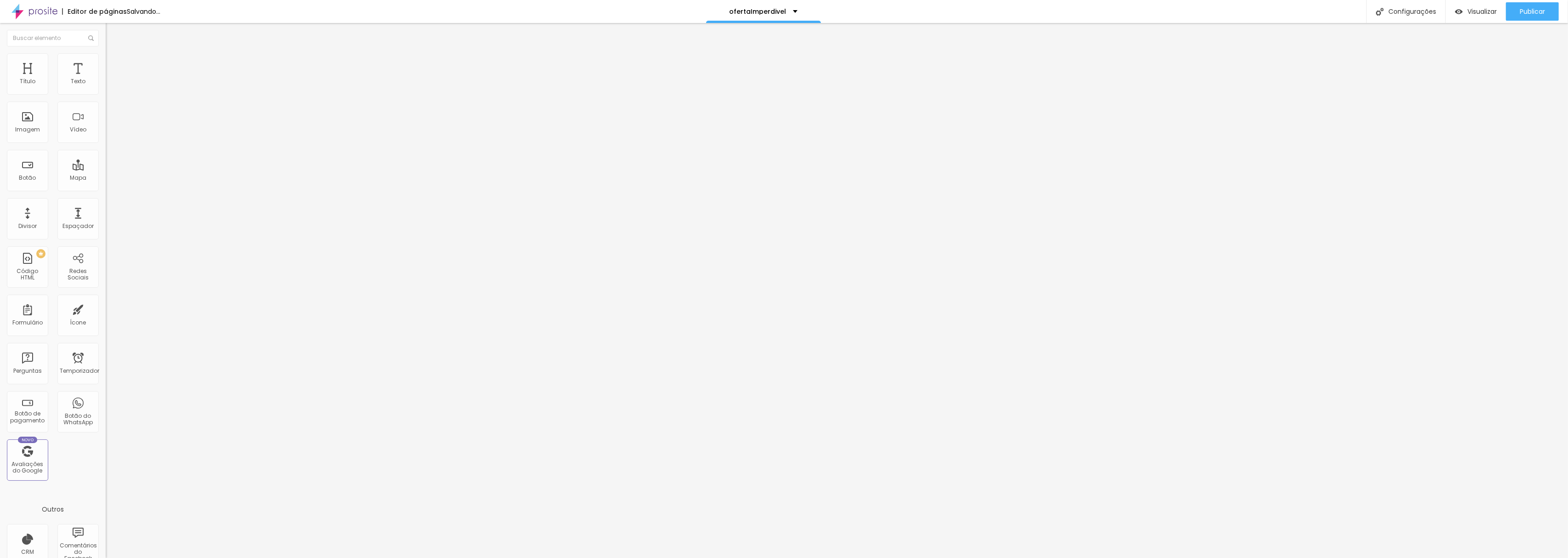
type input "5"
type input "0"
type input "5"
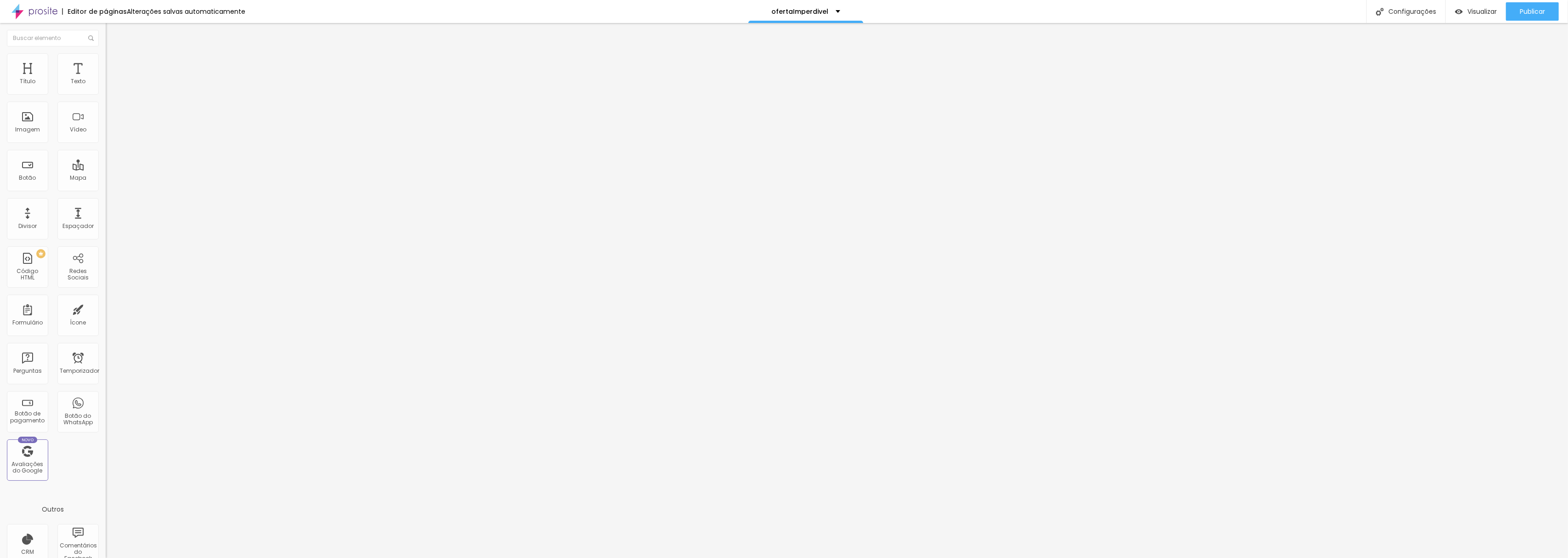
type input "5"
type input "10"
type input "15"
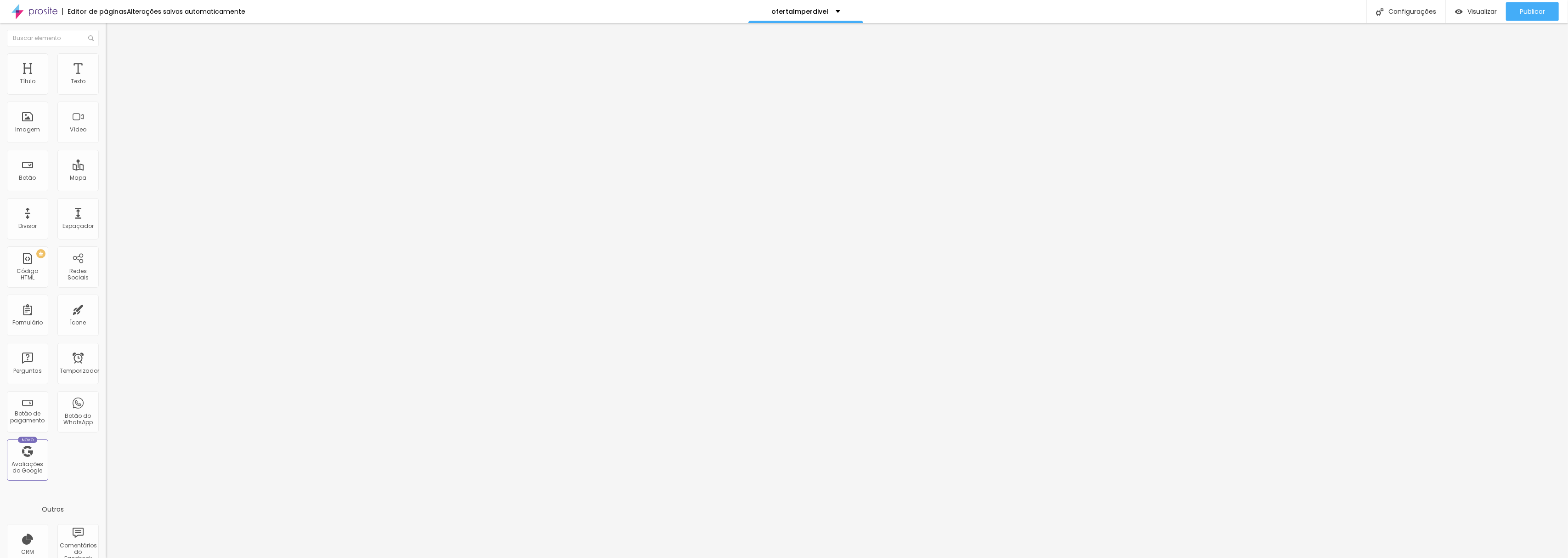
type input "20"
type input "25"
type input "30"
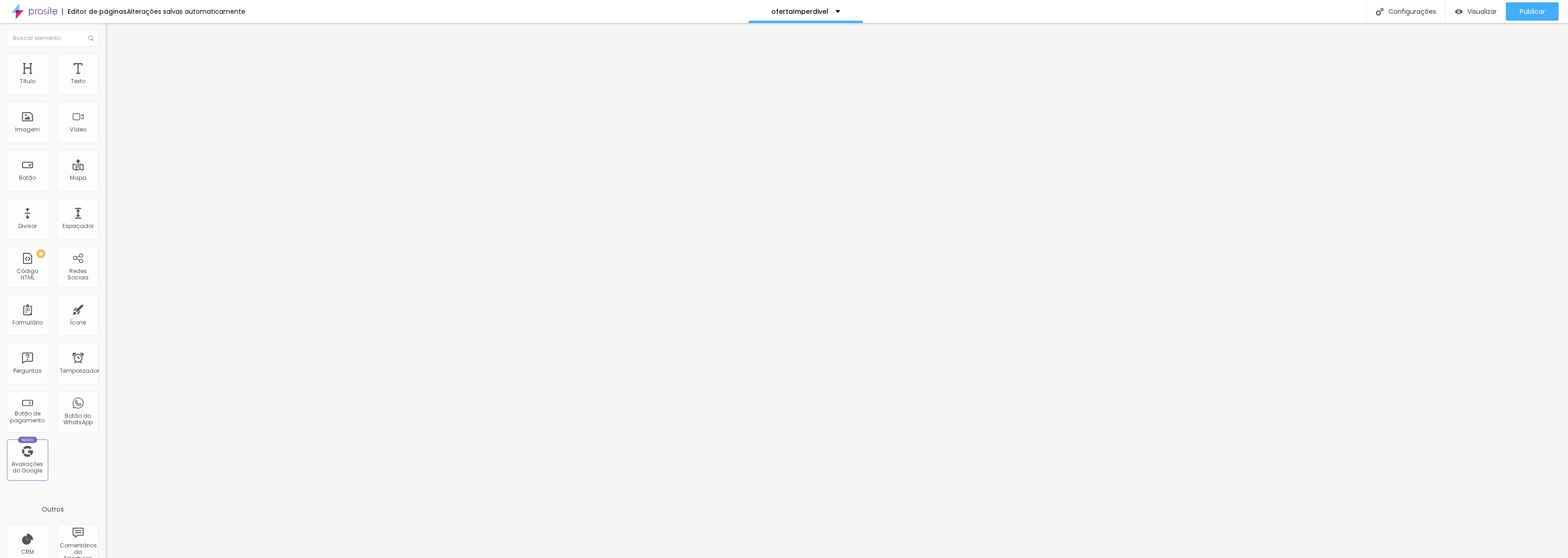
type input "30"
type input "20"
type input "15"
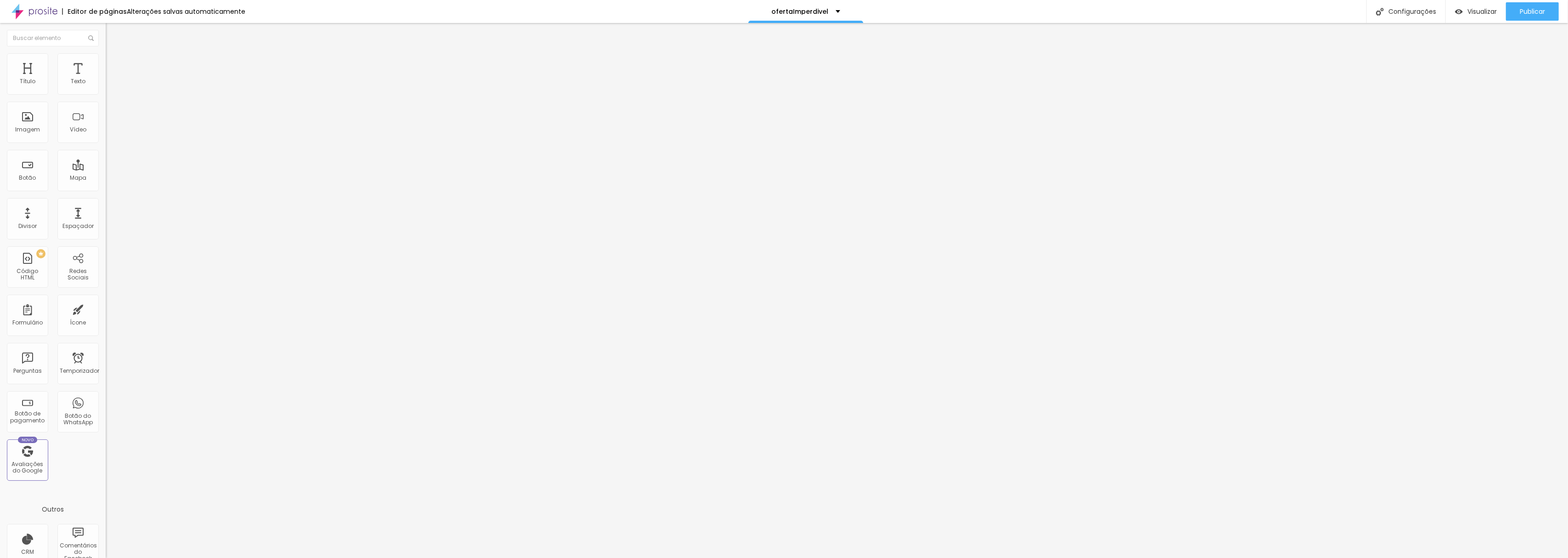
type input "10"
type input "5"
type input "0"
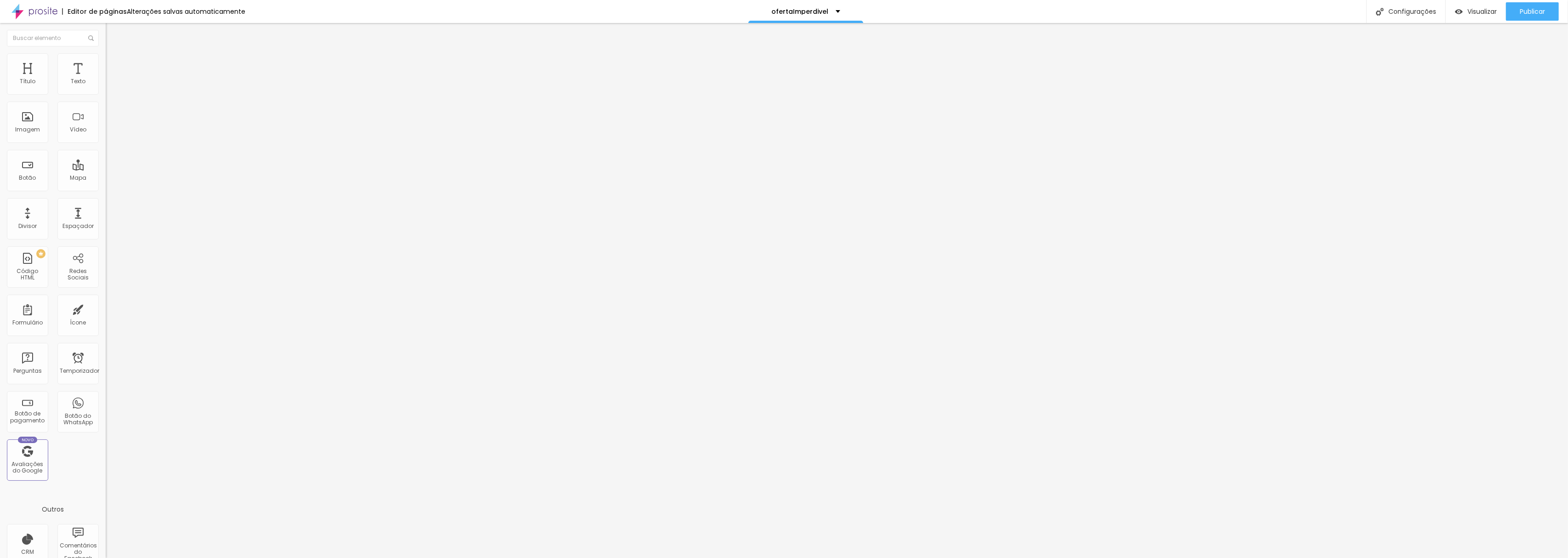
type input "0"
drag, startPoint x: 19, startPoint y: 90, endPoint x: 0, endPoint y: 88, distance: 19.1
click at [106, 178] on input "range" at bounding box center [135, 182] width 59 height 7
click at [106, 59] on img at bounding box center [110, 58] width 9 height 9
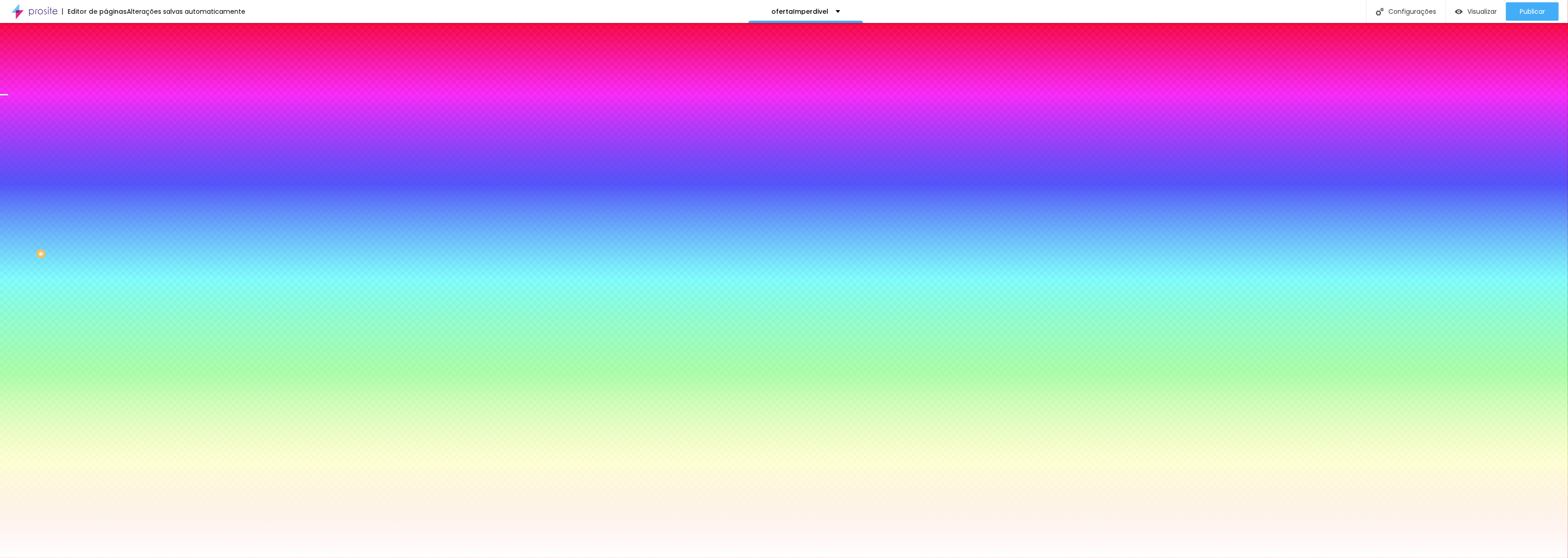
click at [111, 85] on font "Trocar imagem" at bounding box center [133, 80] width 44 height 8
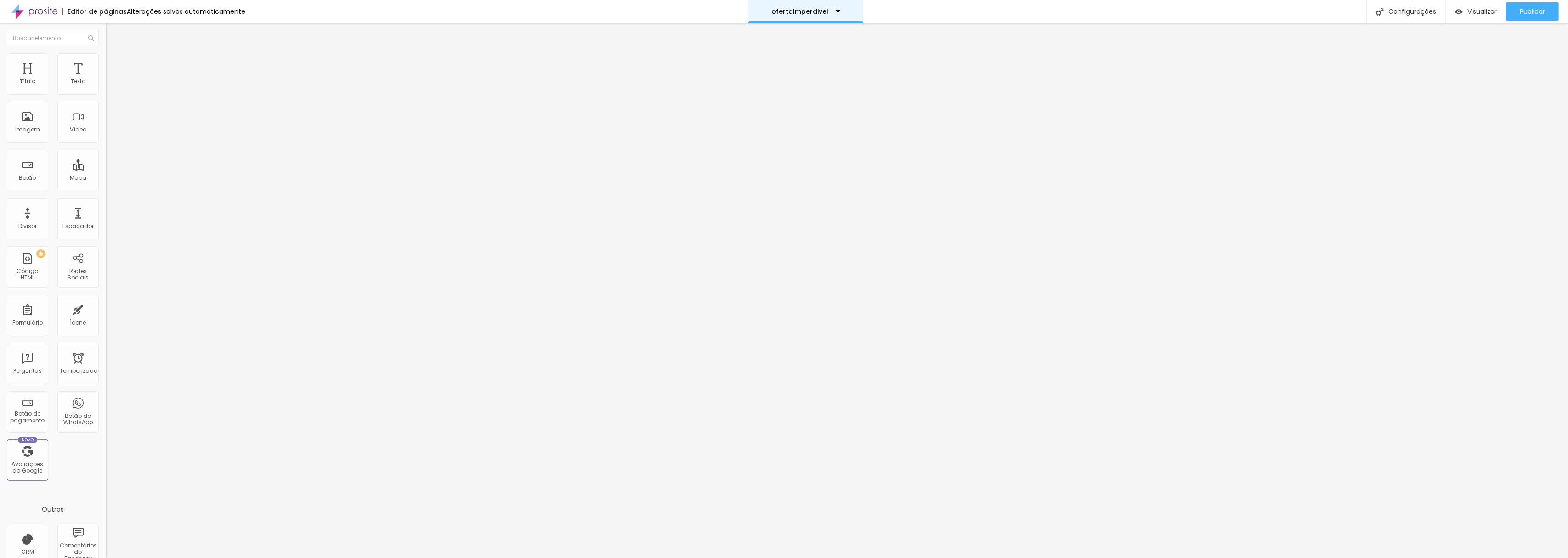
scroll to position [1, 0]
